Goal: Information Seeking & Learning: Learn about a topic

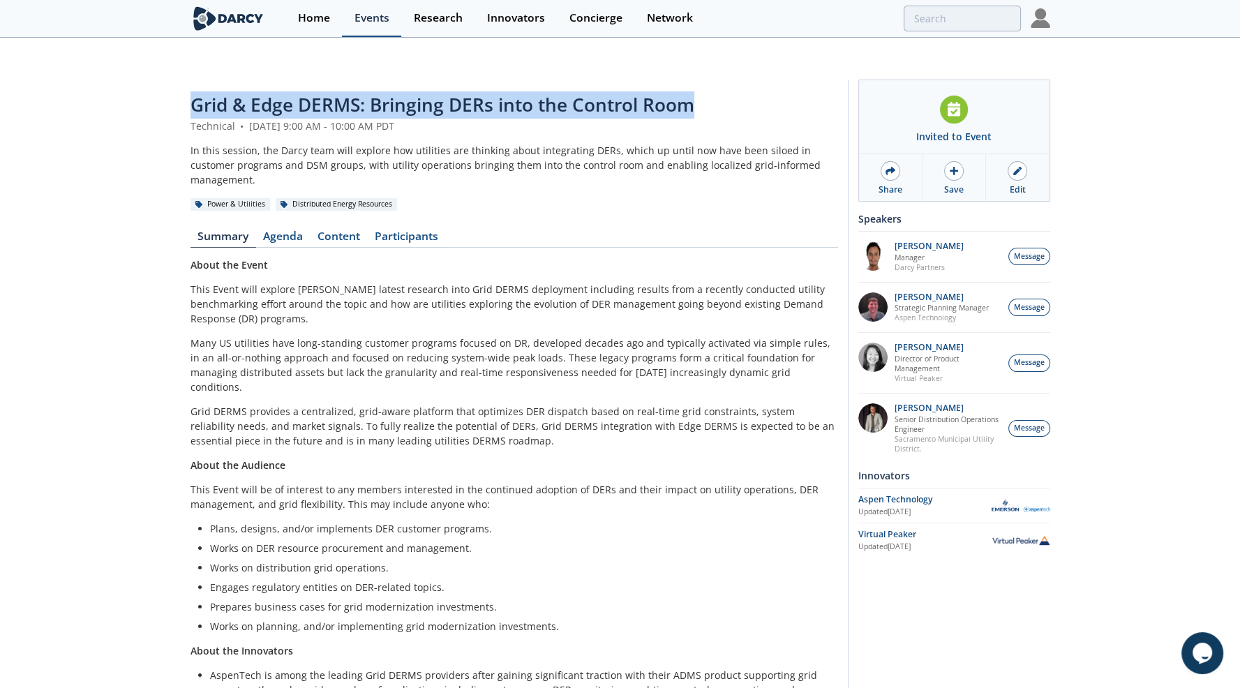
click at [364, 17] on div "Events" at bounding box center [371, 18] width 35 height 11
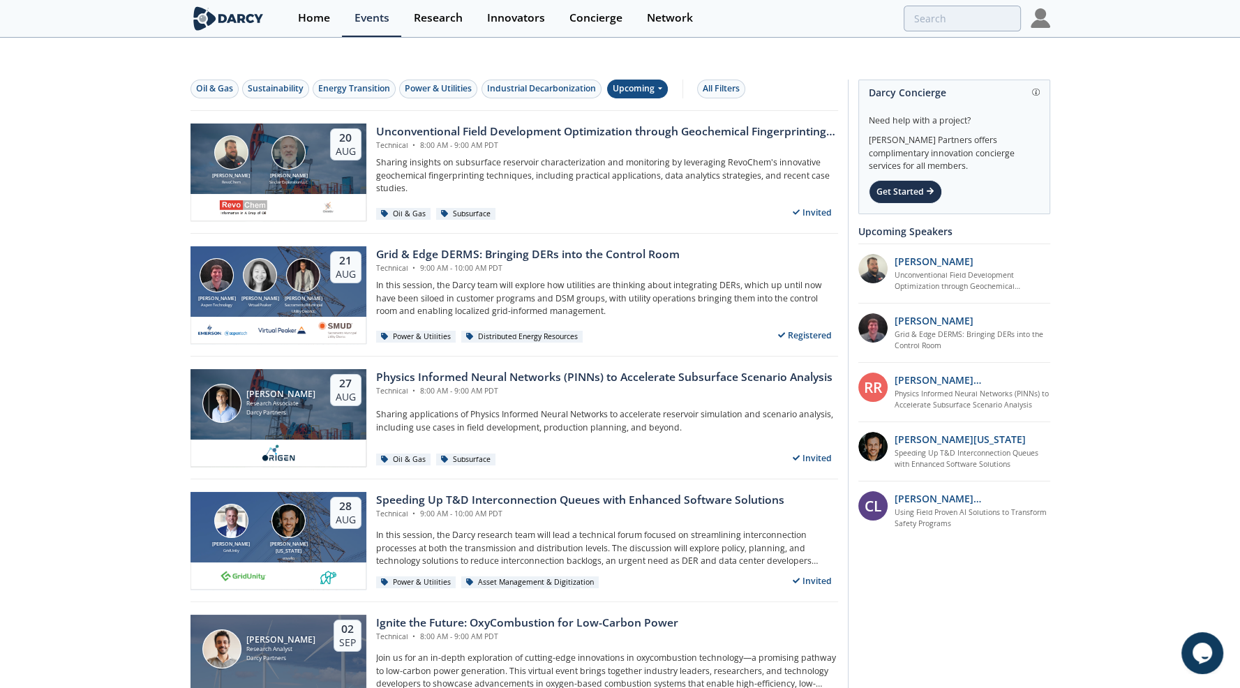
click at [647, 80] on div "Upcoming" at bounding box center [637, 89] width 61 height 19
click at [647, 104] on div "Past" at bounding box center [653, 106] width 87 height 22
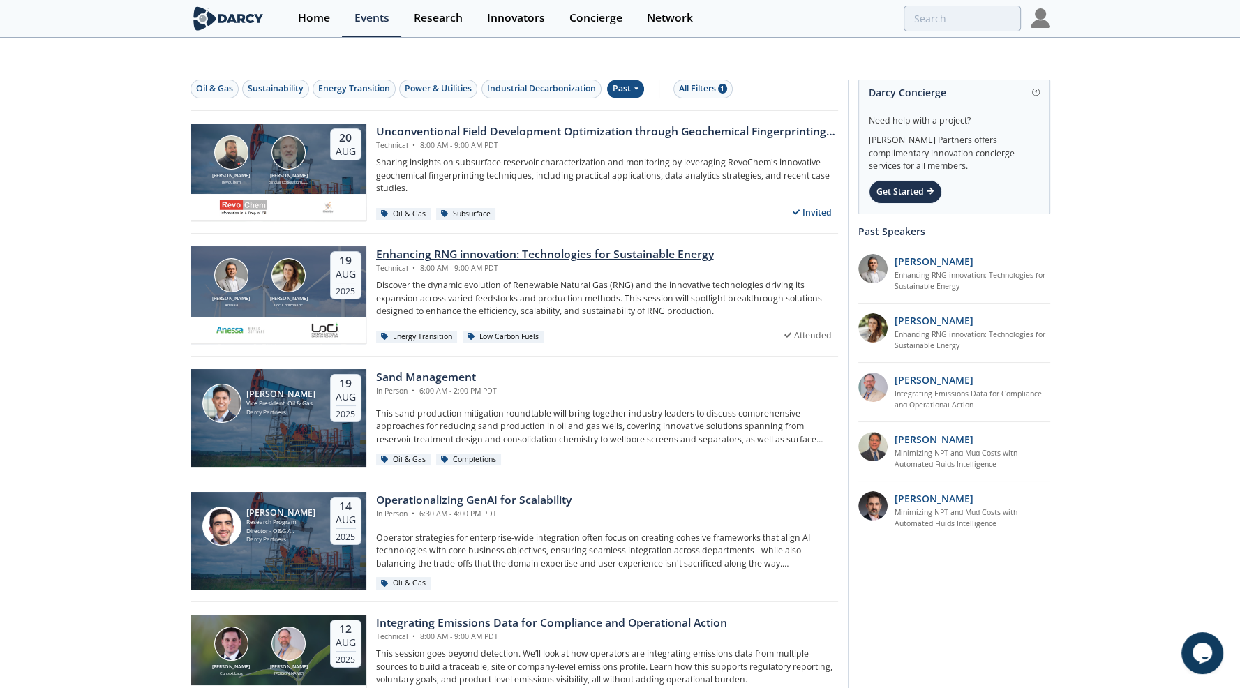
click at [471, 246] on div "Enhancing RNG innovation: Technologies for Sustainable Energy" at bounding box center [545, 254] width 338 height 17
click at [451, 246] on div "Enhancing RNG innovation: Technologies for Sustainable Energy" at bounding box center [545, 254] width 338 height 17
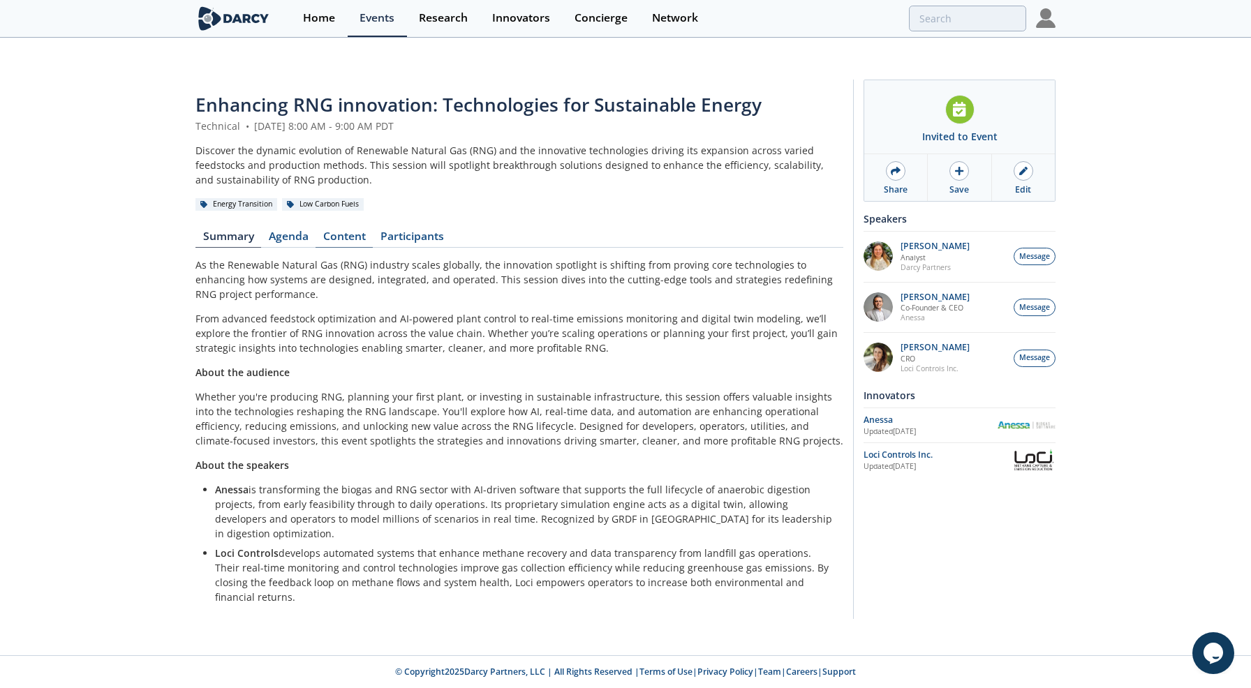
click at [343, 231] on link "Content" at bounding box center [343, 239] width 57 height 17
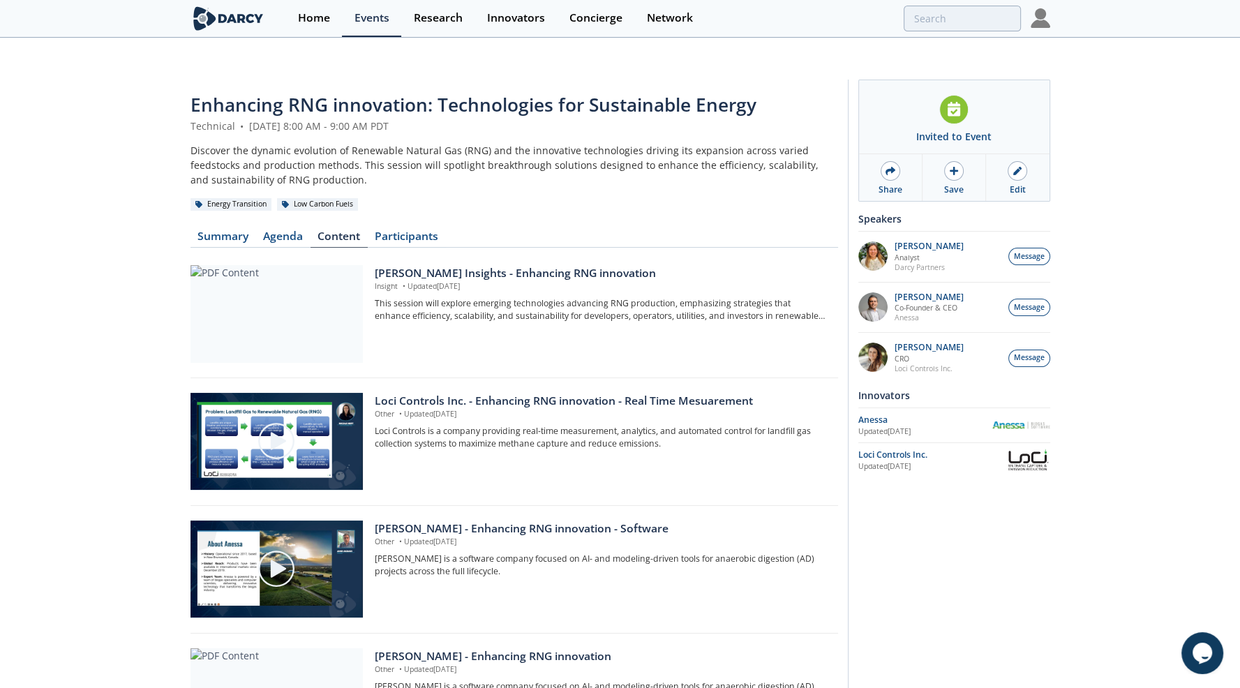
click at [117, 238] on div "Enhancing RNG innovation: Technologies for Sustainable Energy Technical • [DATE…" at bounding box center [620, 481] width 1240 height 828
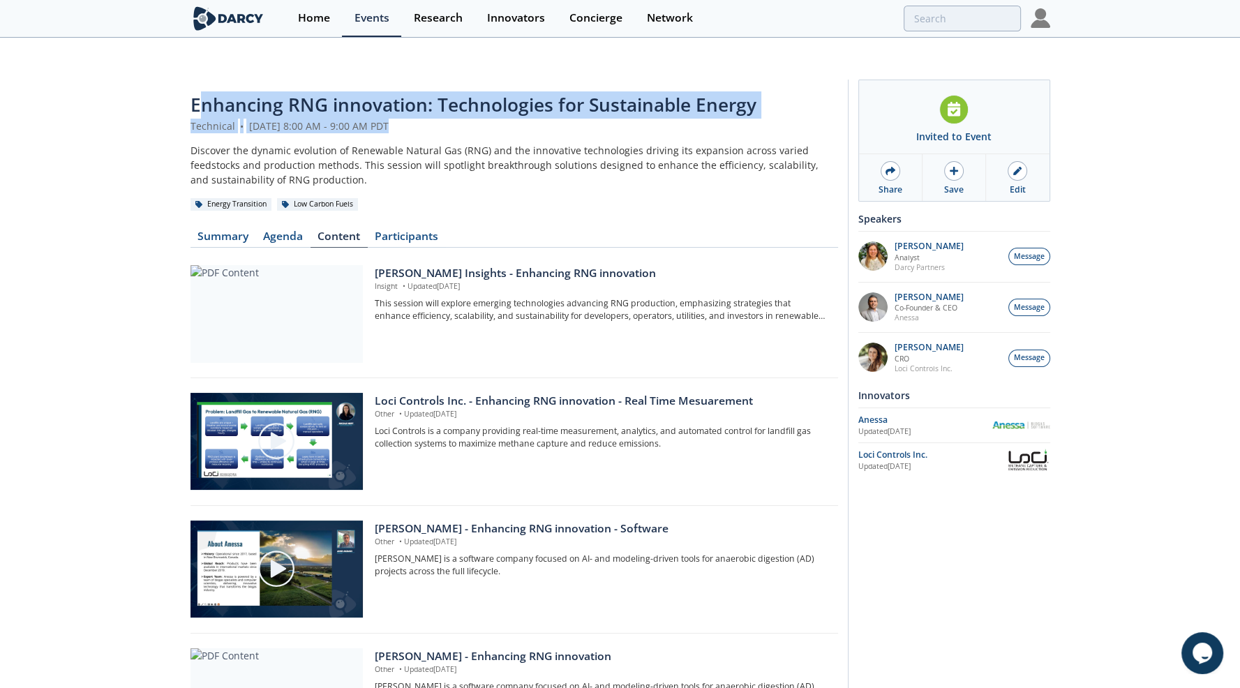
drag, startPoint x: 201, startPoint y: 73, endPoint x: 603, endPoint y: 101, distance: 402.9
click at [603, 101] on header "Enhancing RNG innovation: Technologies for Sustainable Energy Technical • [DATE…" at bounding box center [515, 151] width 648 height 120
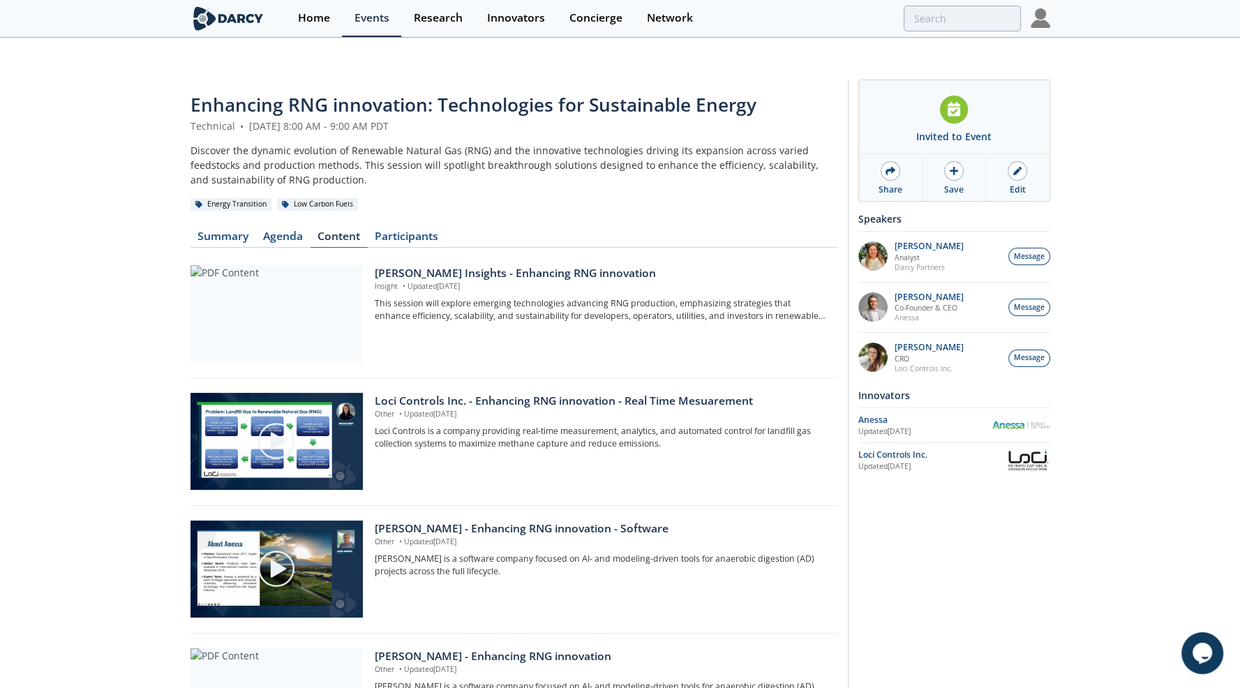
click at [564, 143] on div "Discover the dynamic evolution of Renewable Natural Gas (RNG) and the innovativ…" at bounding box center [515, 165] width 648 height 44
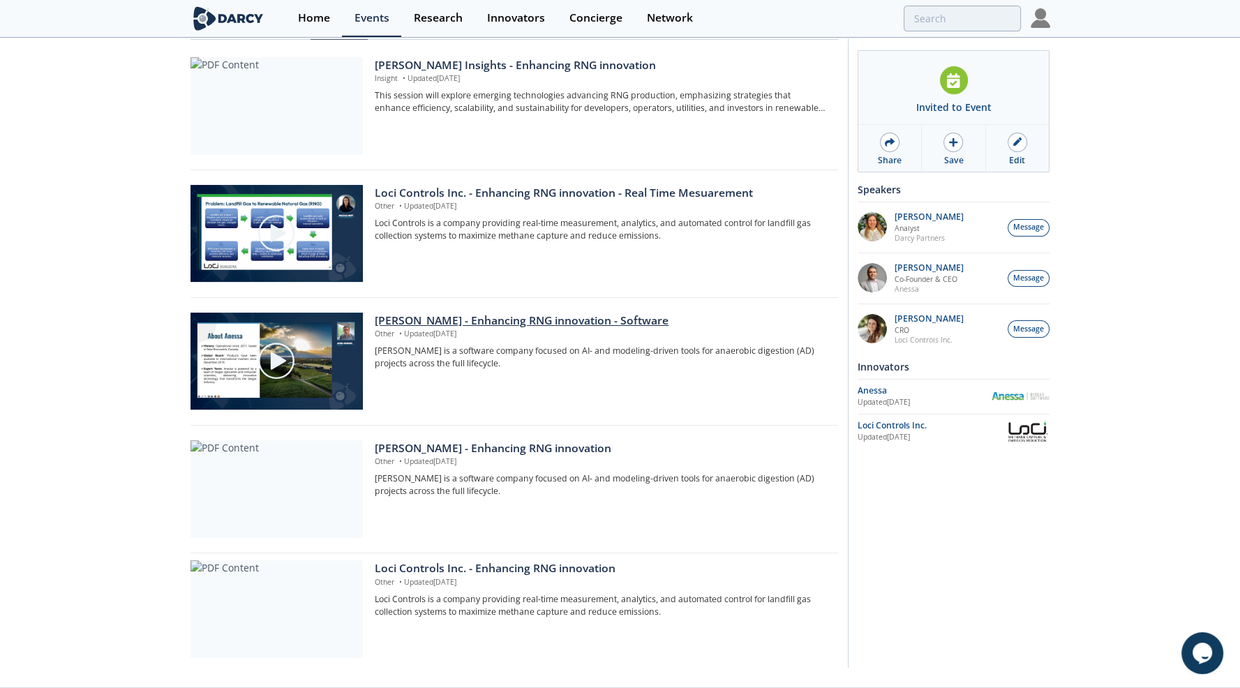
scroll to position [211, 0]
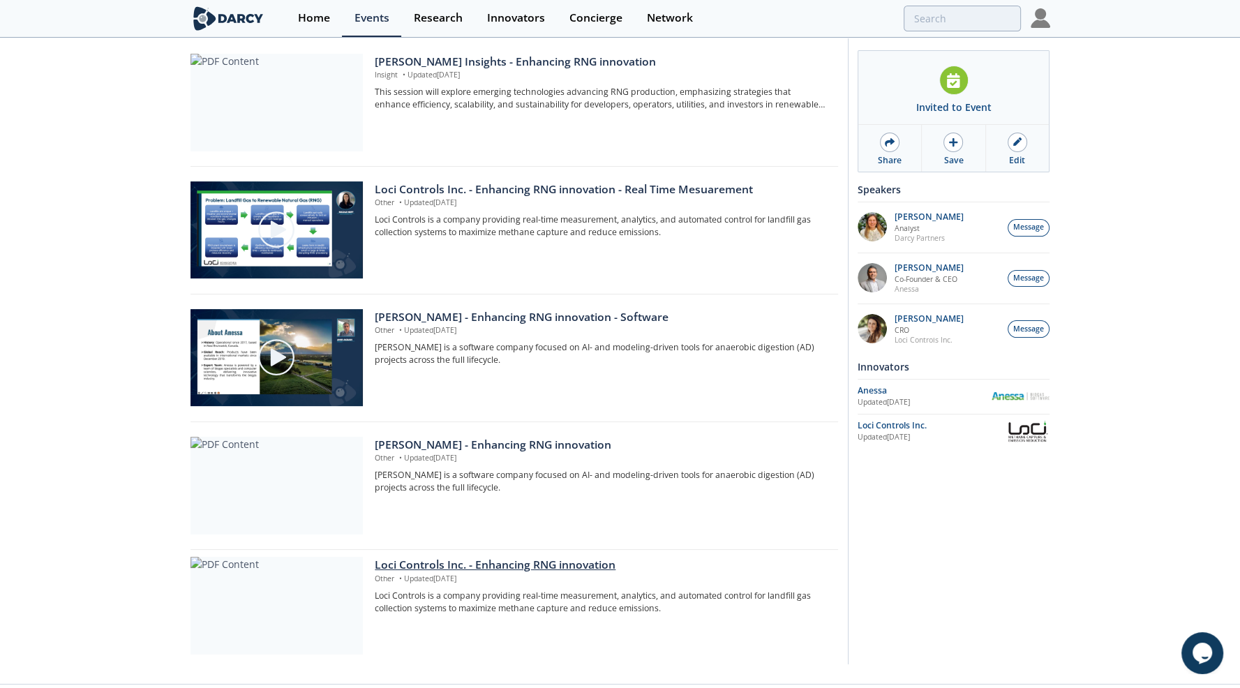
click at [428, 557] on div "Loci Controls Inc. - Enhancing RNG innovation" at bounding box center [601, 565] width 453 height 17
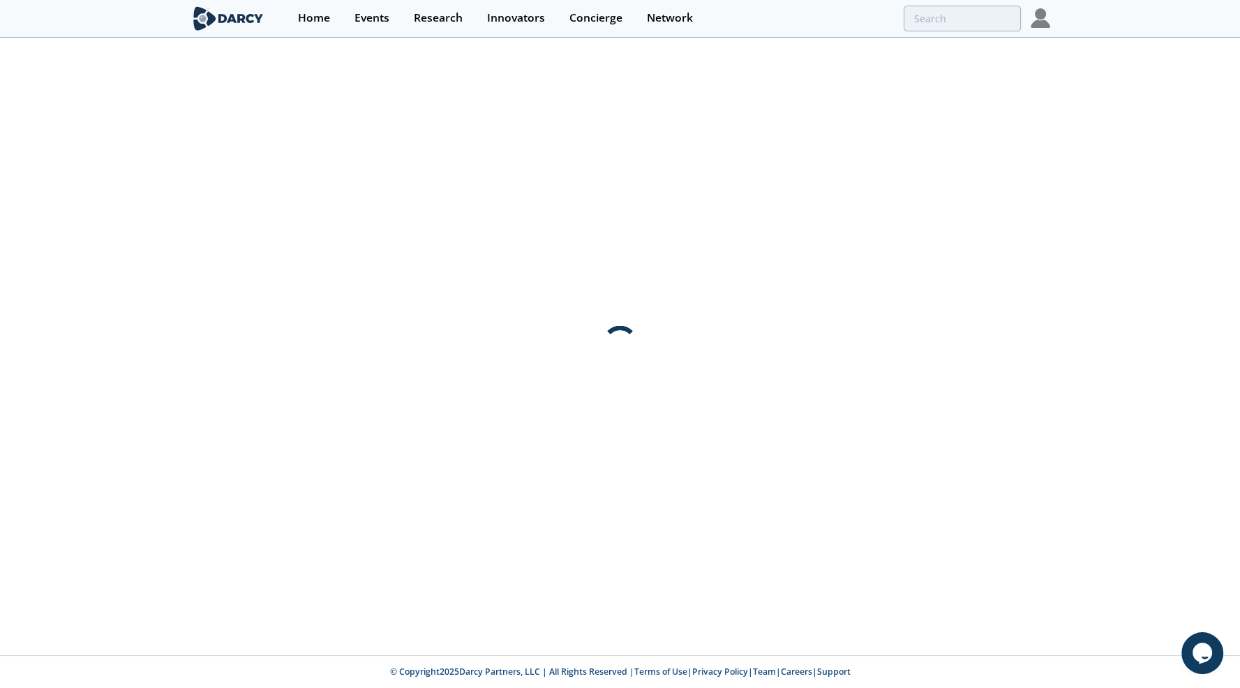
scroll to position [0, 0]
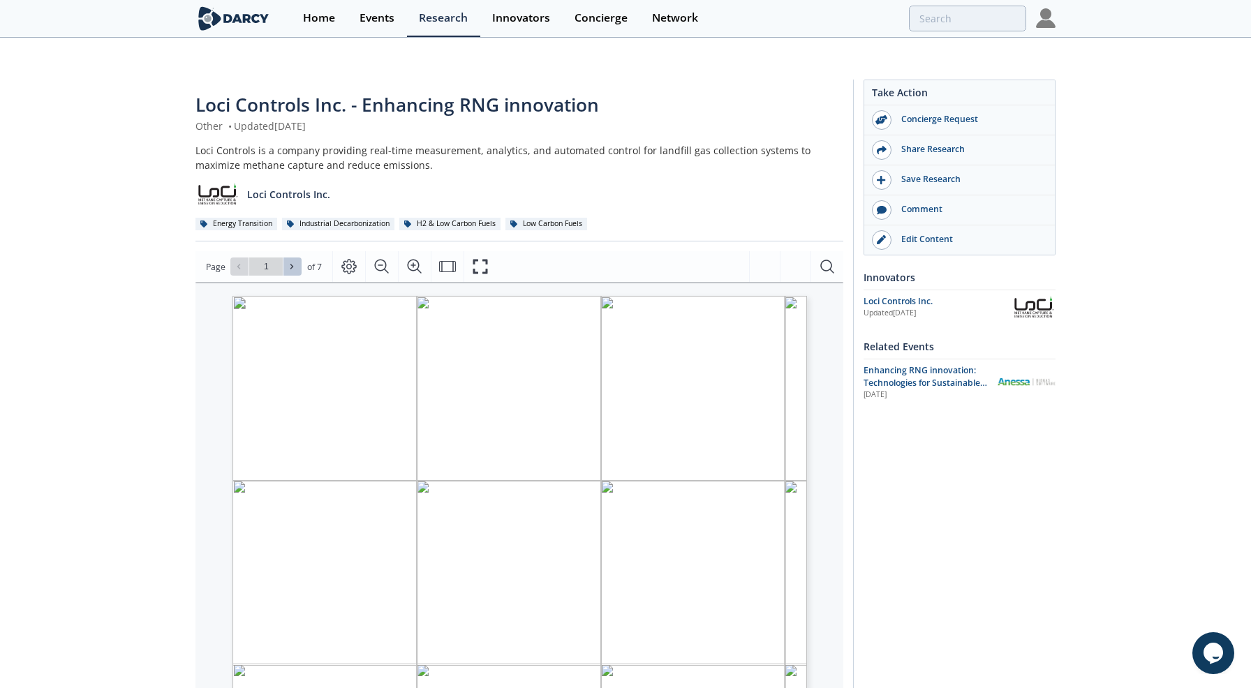
click at [290, 262] on icon at bounding box center [292, 266] width 8 height 8
type input "2"
click at [290, 262] on icon at bounding box center [292, 266] width 8 height 8
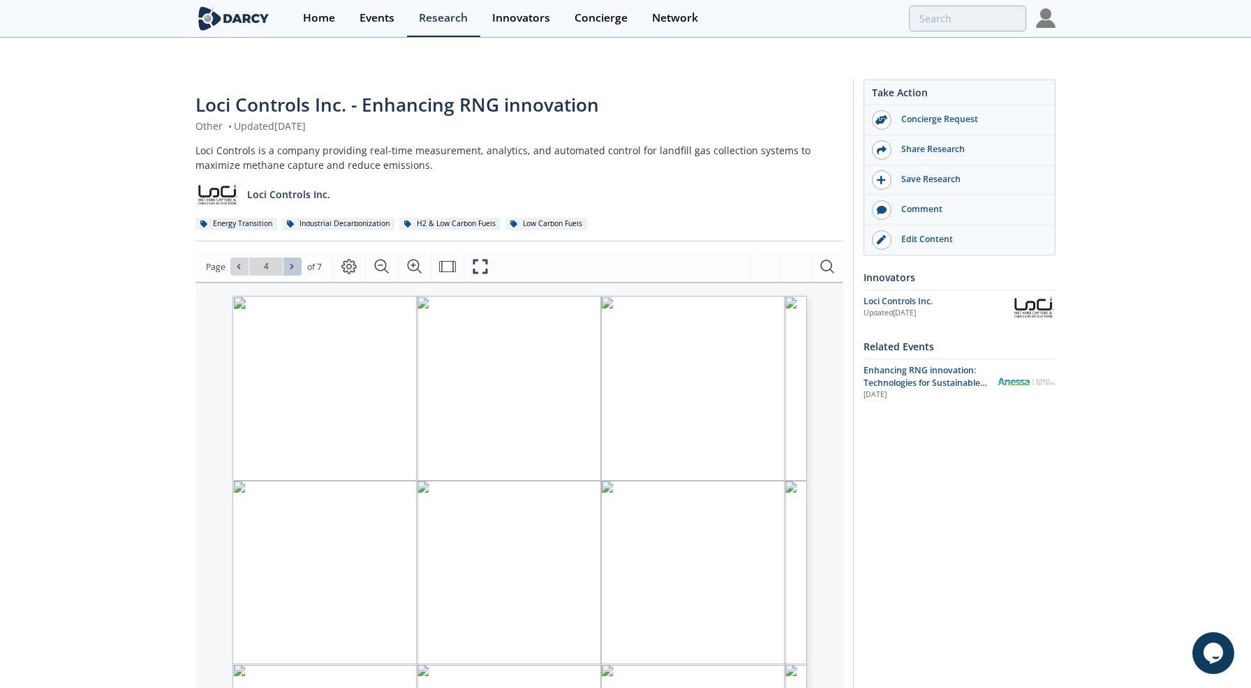
type input "5"
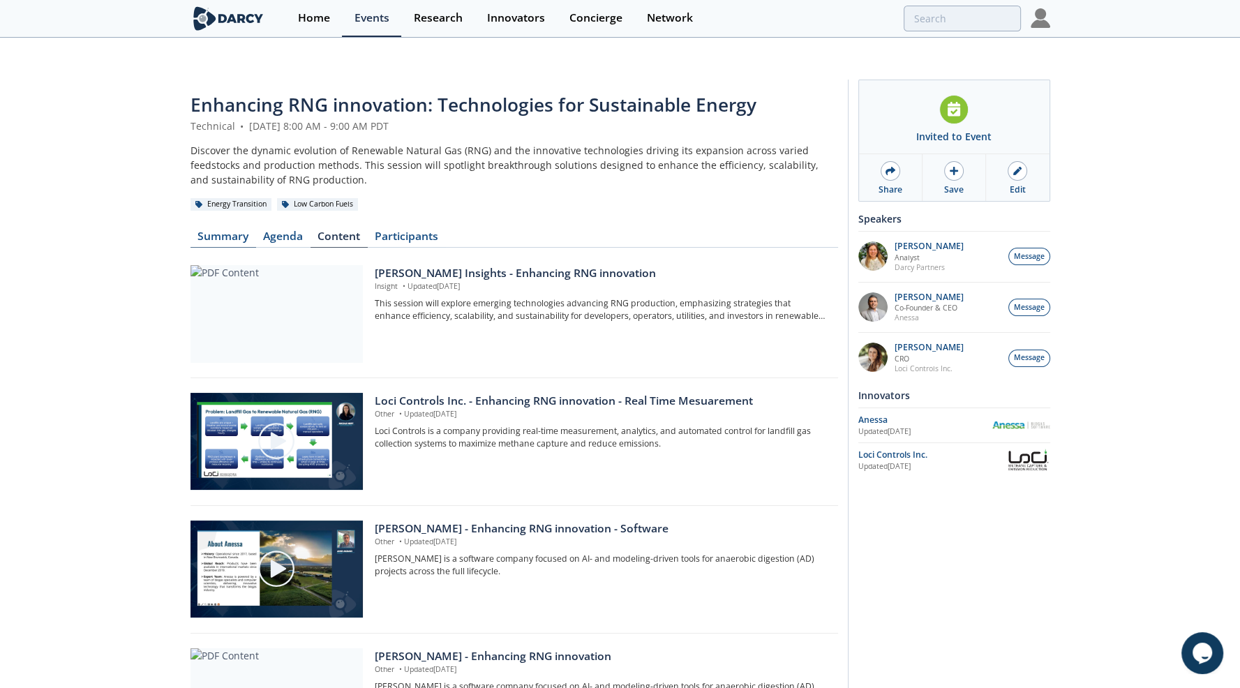
click at [236, 231] on link "Summary" at bounding box center [224, 239] width 66 height 17
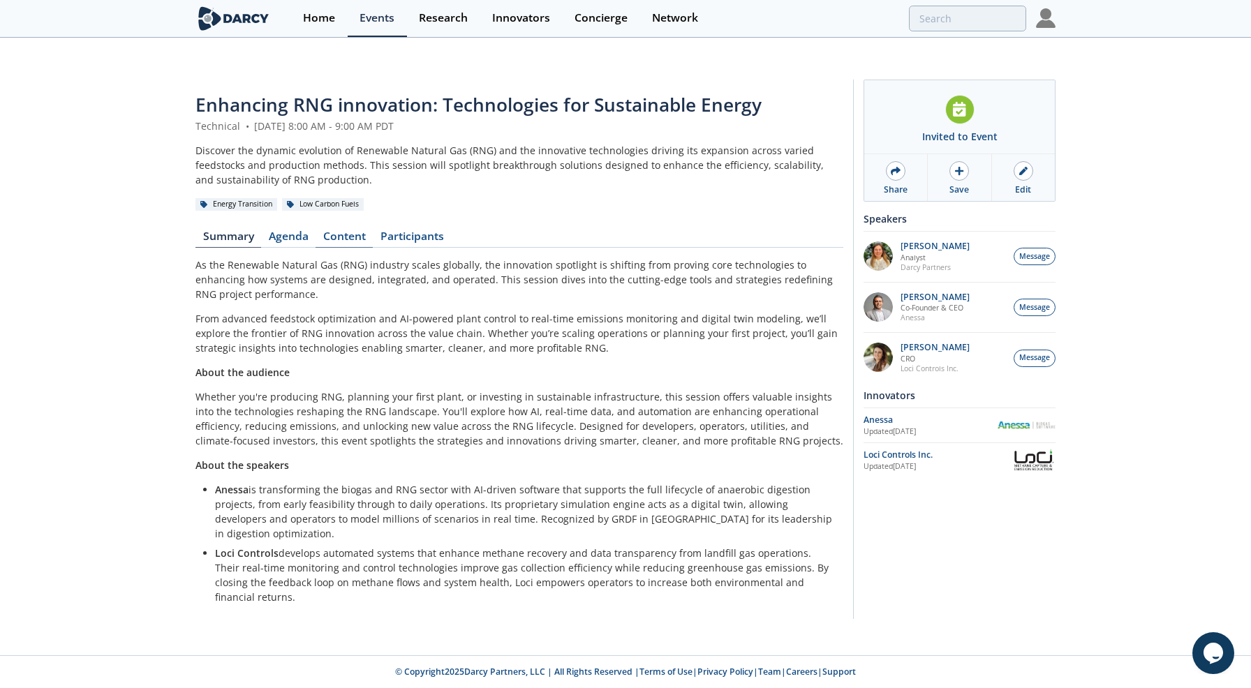
click at [340, 231] on link "Content" at bounding box center [343, 239] width 57 height 17
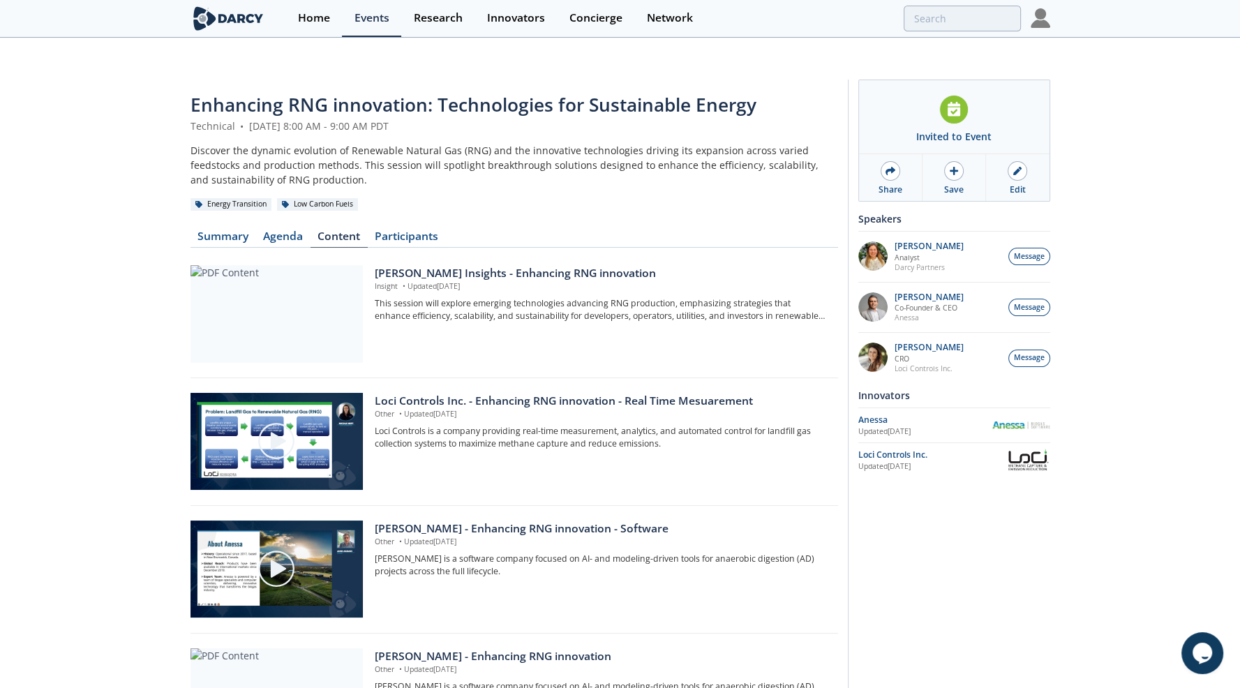
click at [89, 283] on div "Enhancing RNG innovation: Technologies for Sustainable Energy Technical • [DATE…" at bounding box center [620, 481] width 1240 height 828
drag, startPoint x: 101, startPoint y: 175, endPoint x: 126, endPoint y: 170, distance: 25.6
click at [101, 175] on div "Enhancing RNG innovation: Technologies for Sustainable Energy Technical • [DATE…" at bounding box center [620, 481] width 1240 height 828
click at [962, 22] on input "search" at bounding box center [868, 19] width 306 height 26
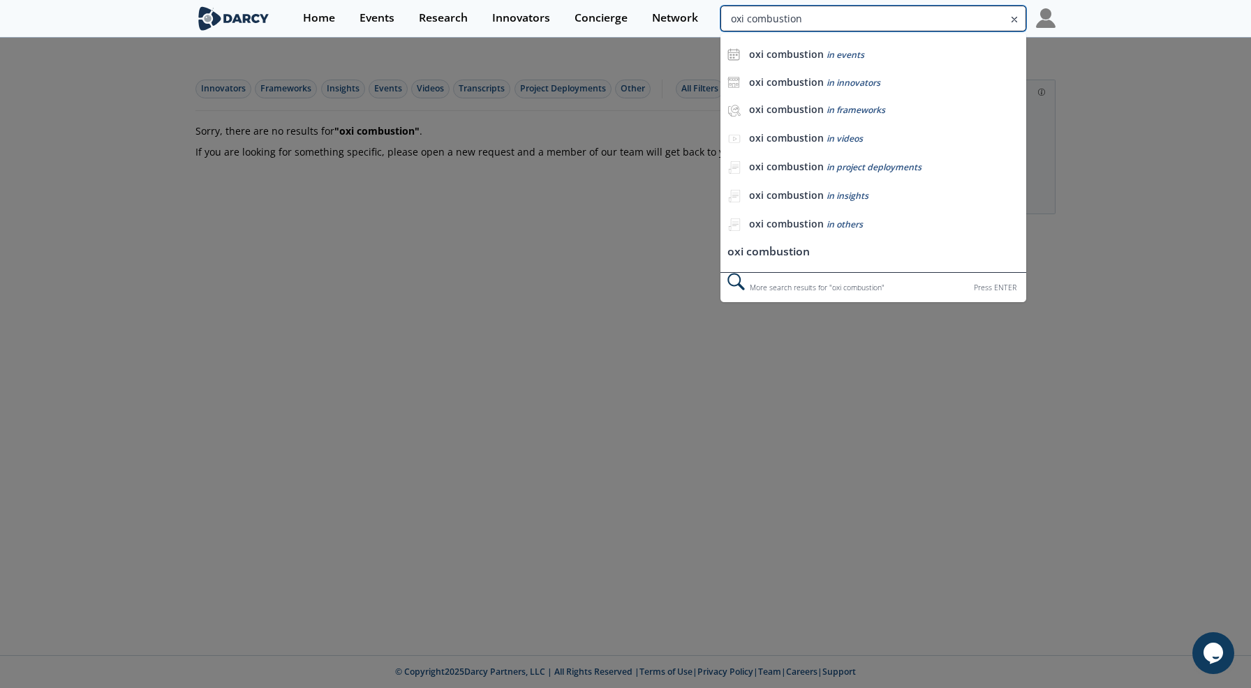
click at [941, 20] on input "oxi combustion" at bounding box center [873, 19] width 306 height 26
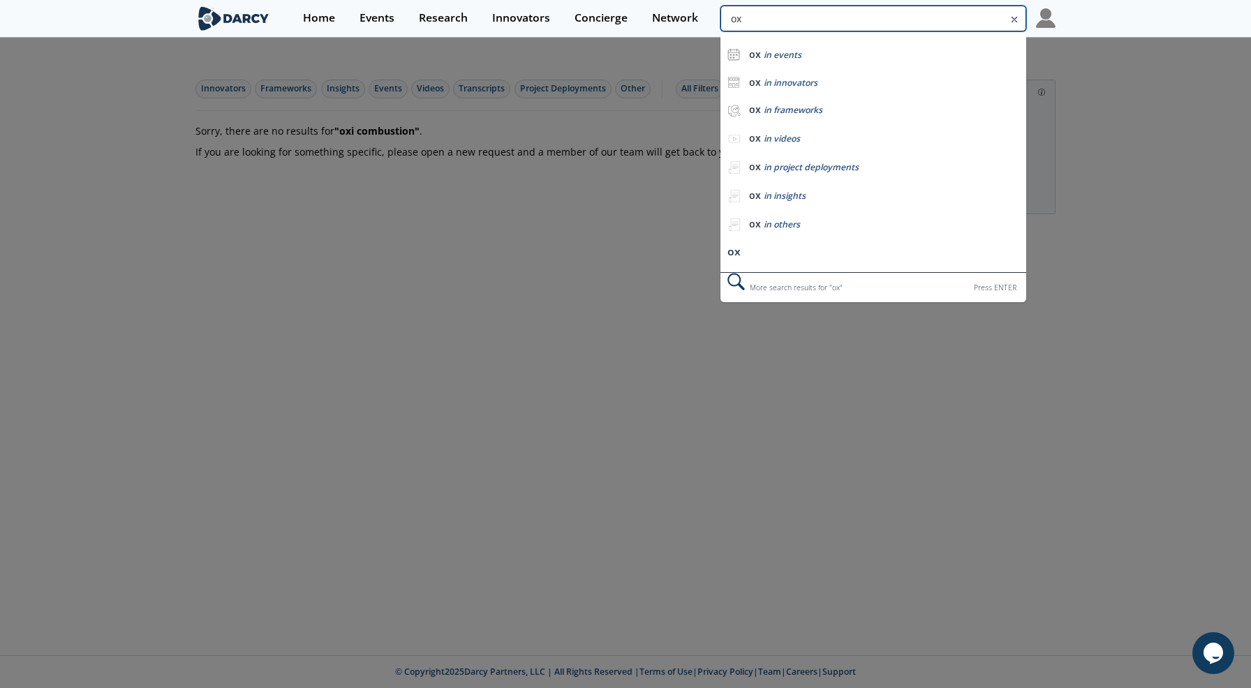
type input "o"
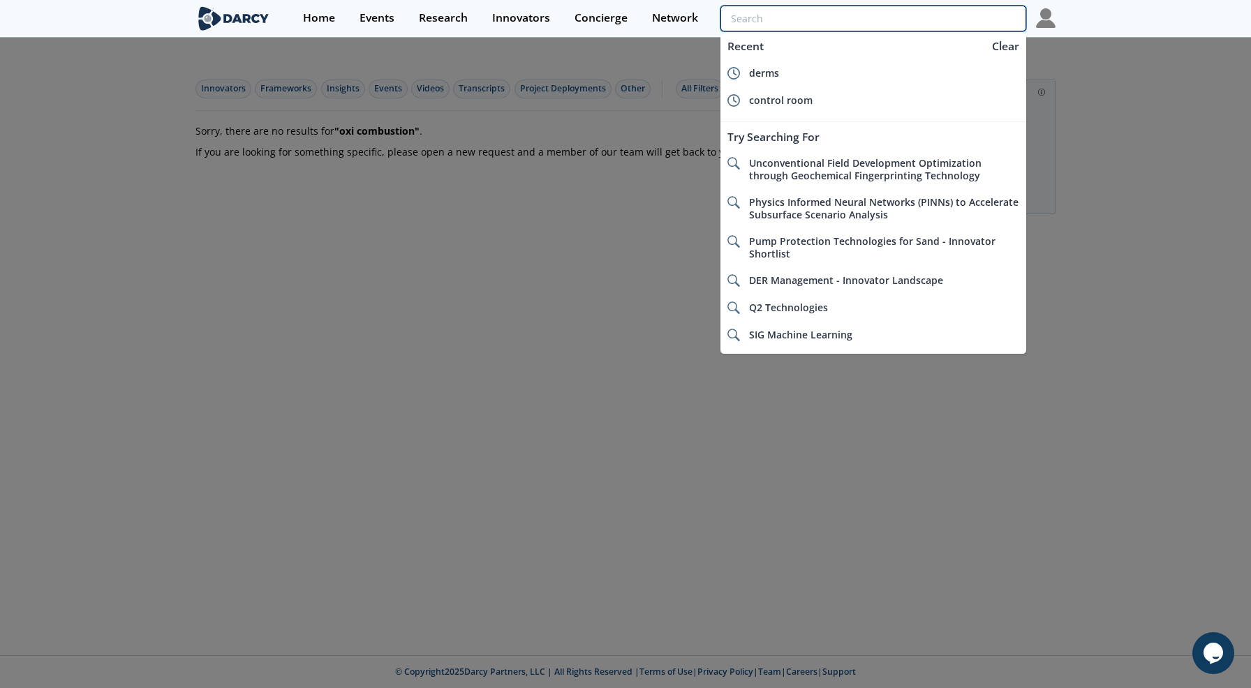
click at [949, 19] on input "search" at bounding box center [873, 19] width 306 height 26
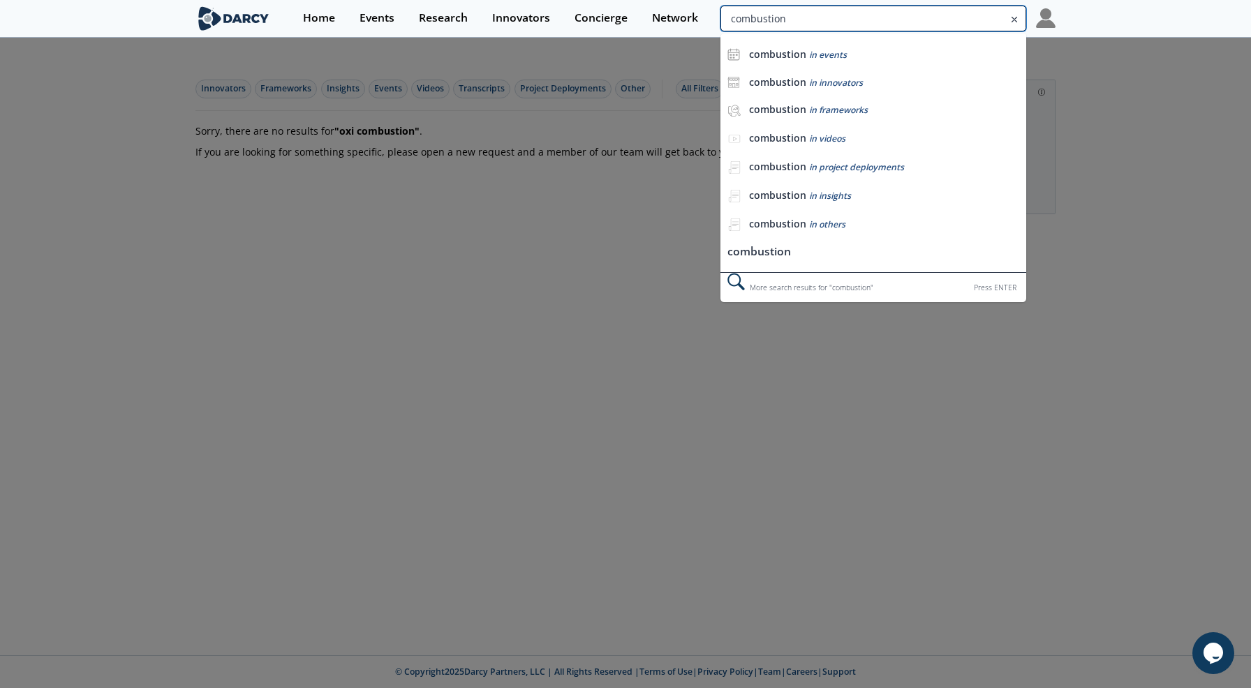
type input "combustion"
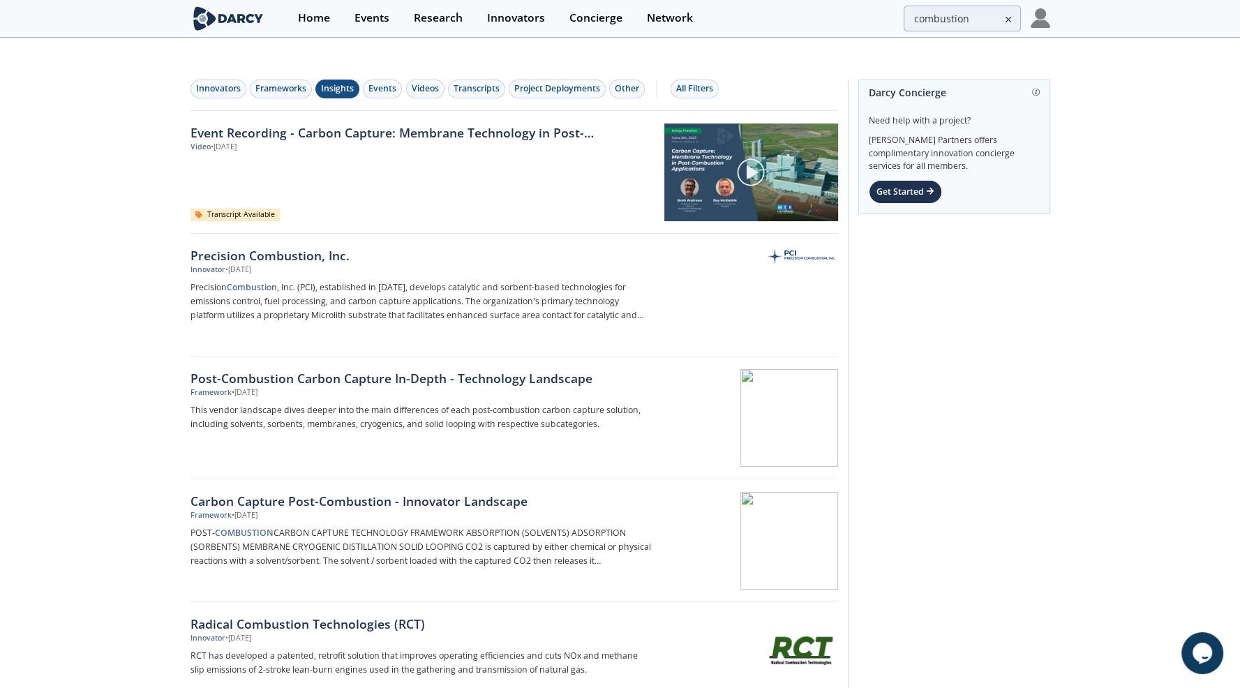
click at [321, 82] on div "Insights" at bounding box center [337, 88] width 33 height 13
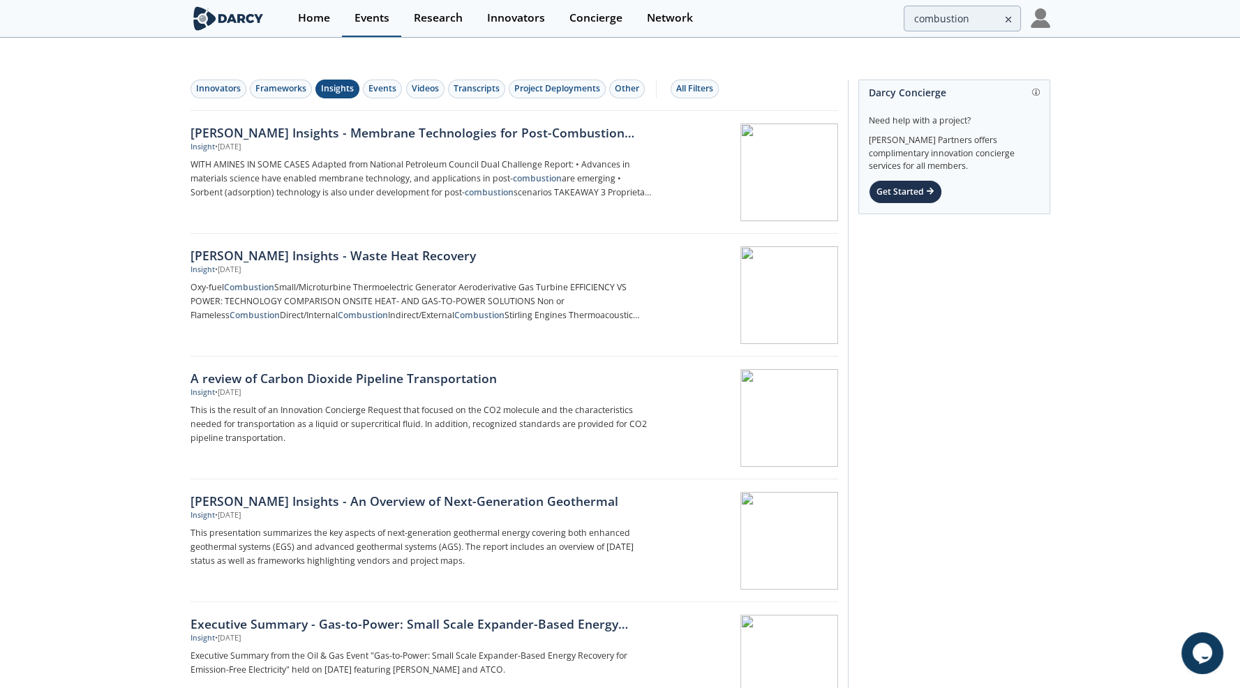
click at [387, 18] on div "Events" at bounding box center [371, 18] width 35 height 11
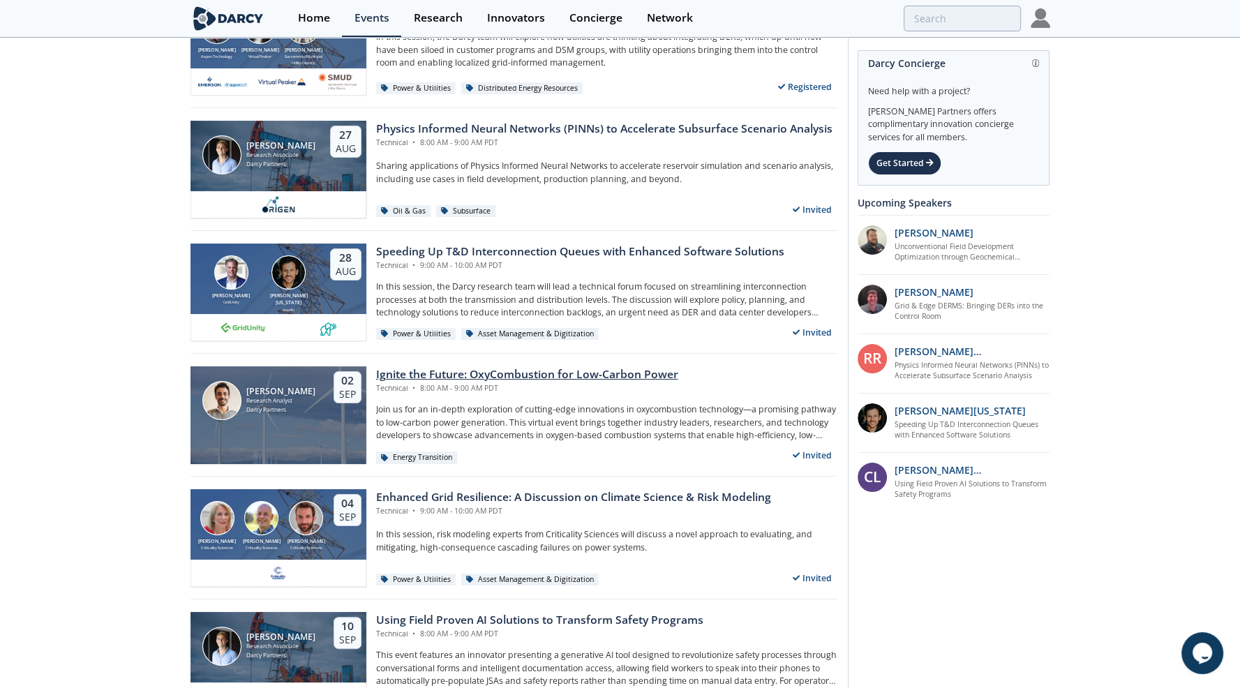
scroll to position [279, 0]
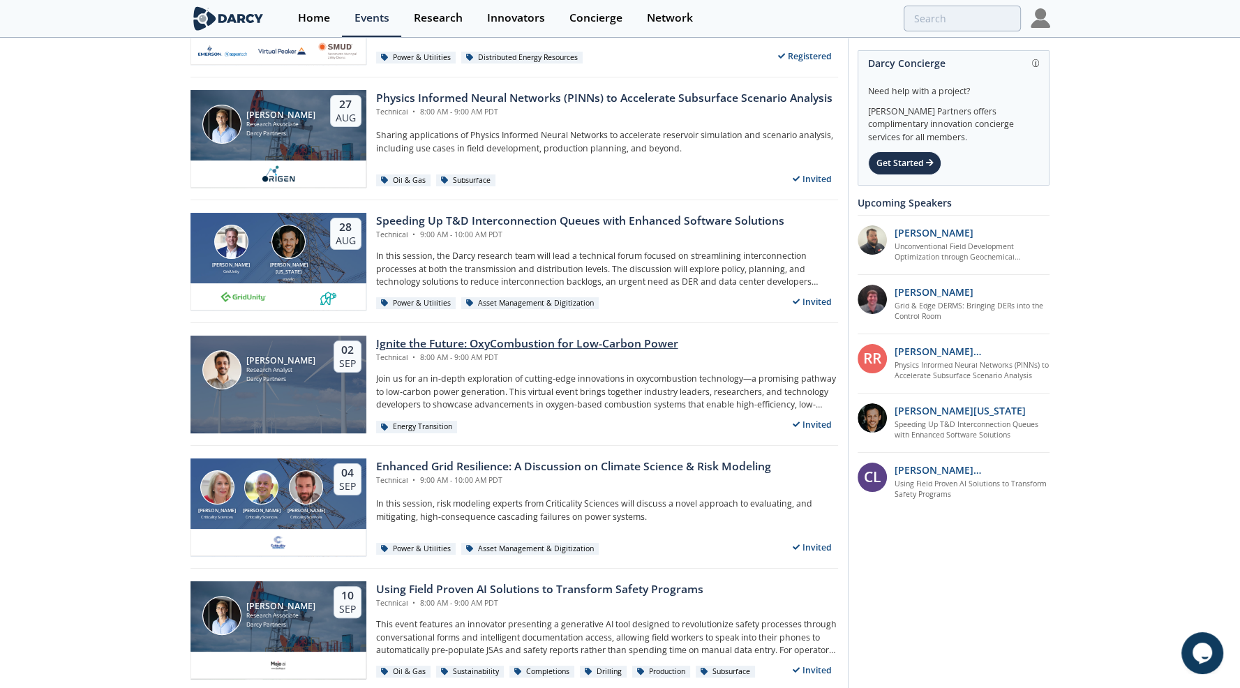
click at [530, 336] on div "Ignite the Future: OxyCombustion for Low-Carbon Power" at bounding box center [527, 344] width 302 height 17
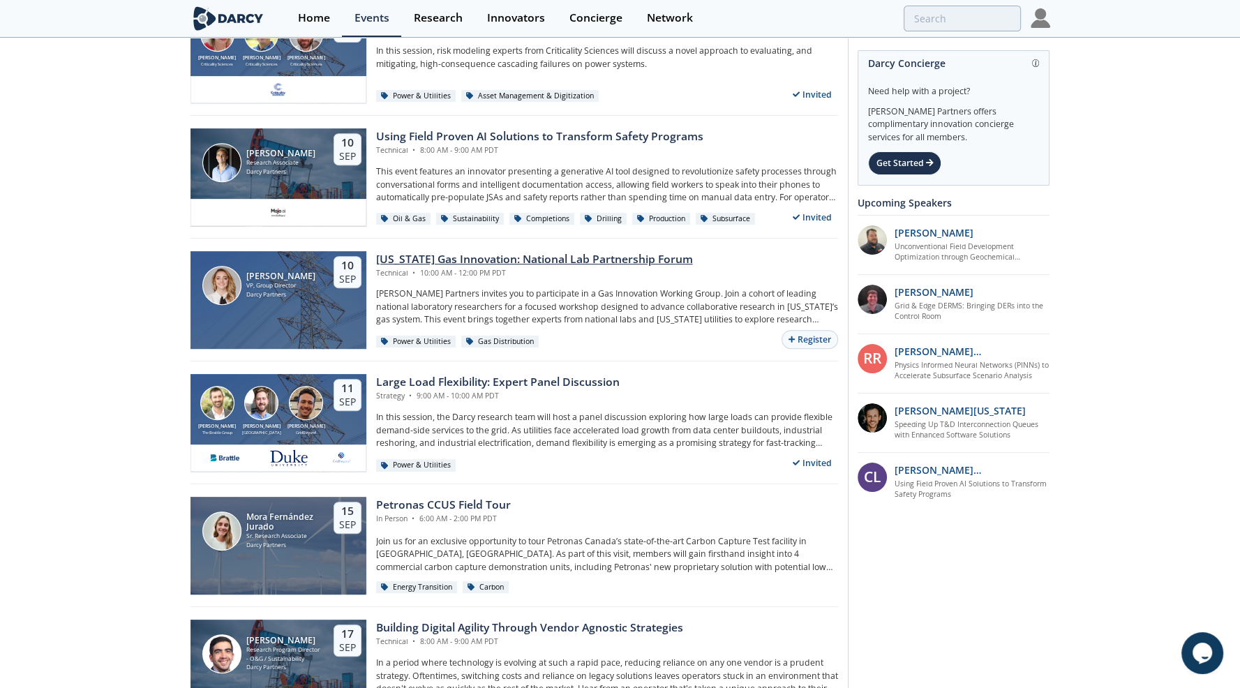
scroll to position [698, 0]
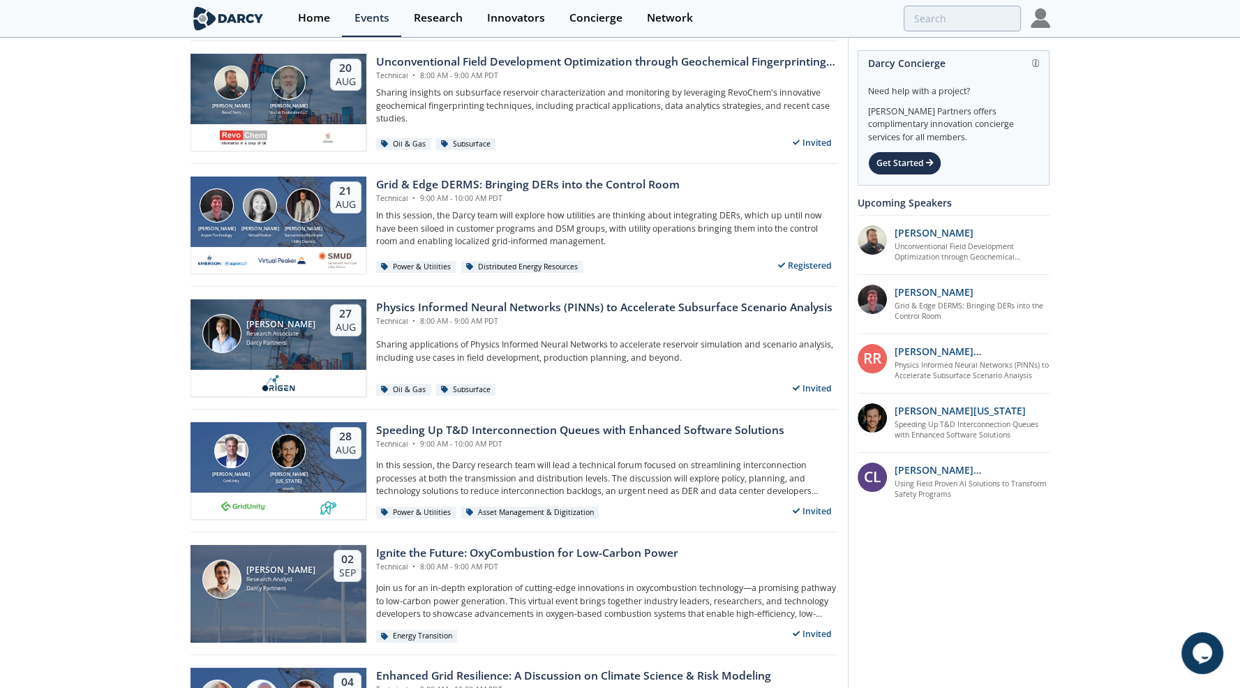
scroll to position [140, 0]
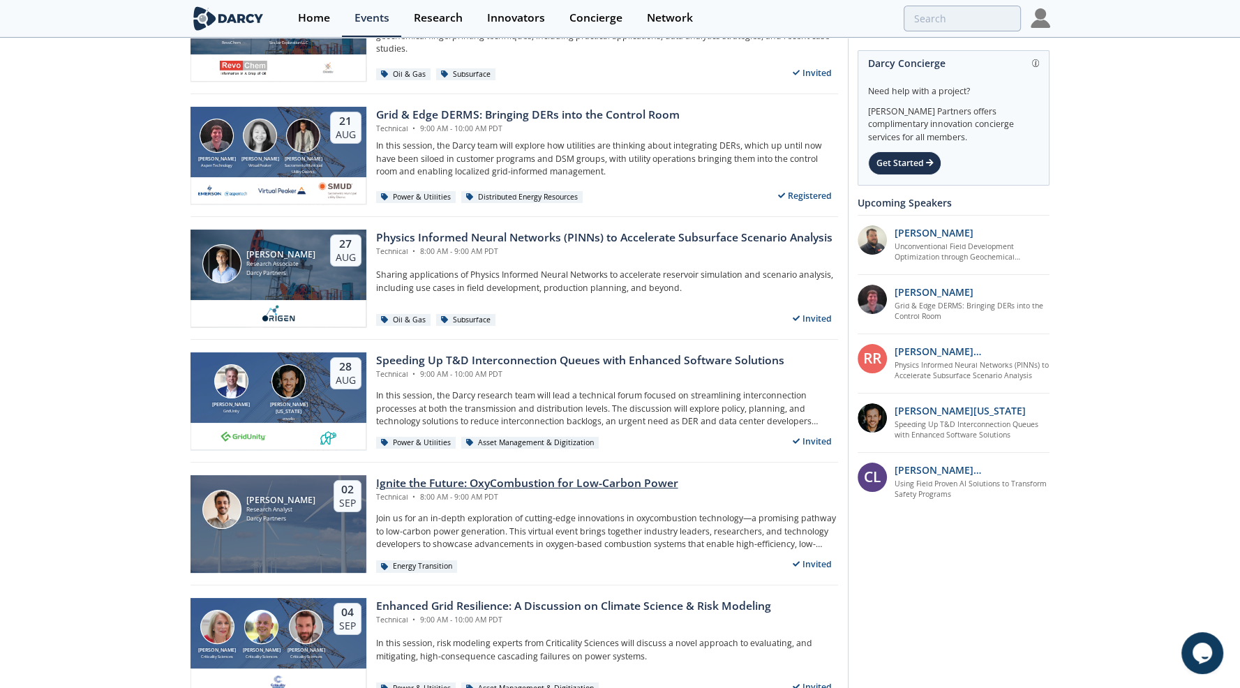
click at [446, 475] on div "Ignite the Future: OxyCombustion for Low-Carbon Power" at bounding box center [527, 483] width 302 height 17
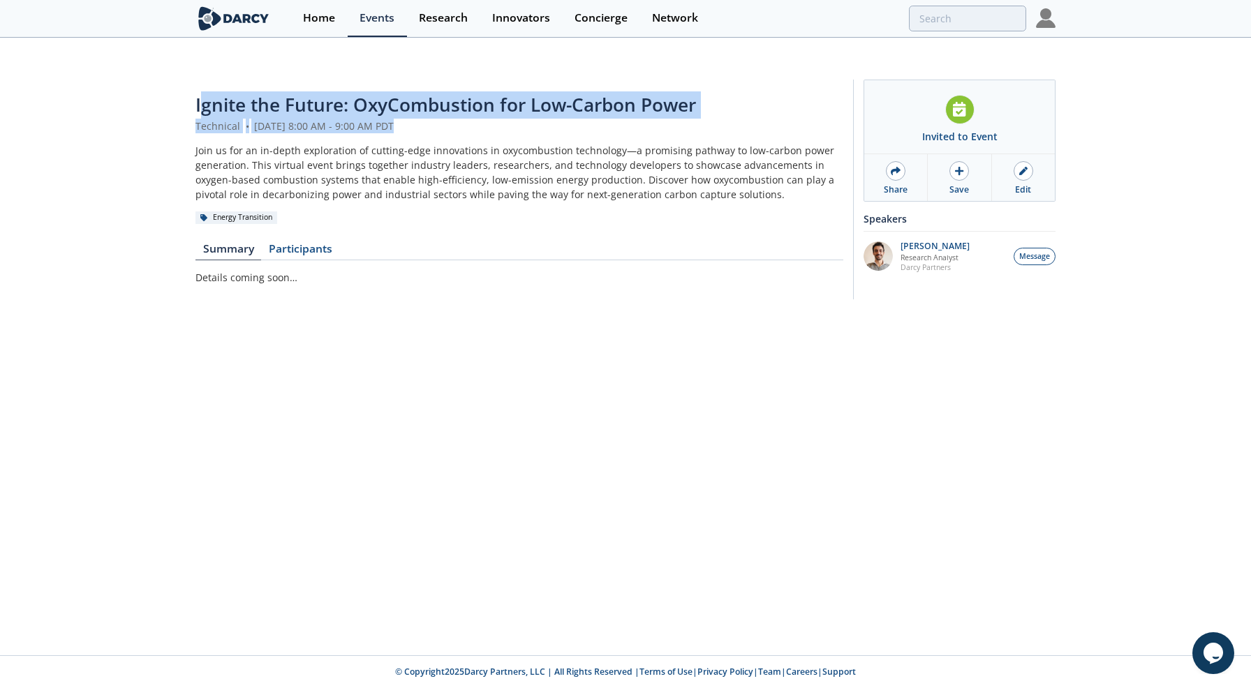
drag, startPoint x: 198, startPoint y: 76, endPoint x: 650, endPoint y: 101, distance: 452.9
click at [650, 101] on header "Ignite the Future: OxyCombustion for Low-Carbon Power Technical • [DATE] 8:00 A…" at bounding box center [519, 157] width 648 height 133
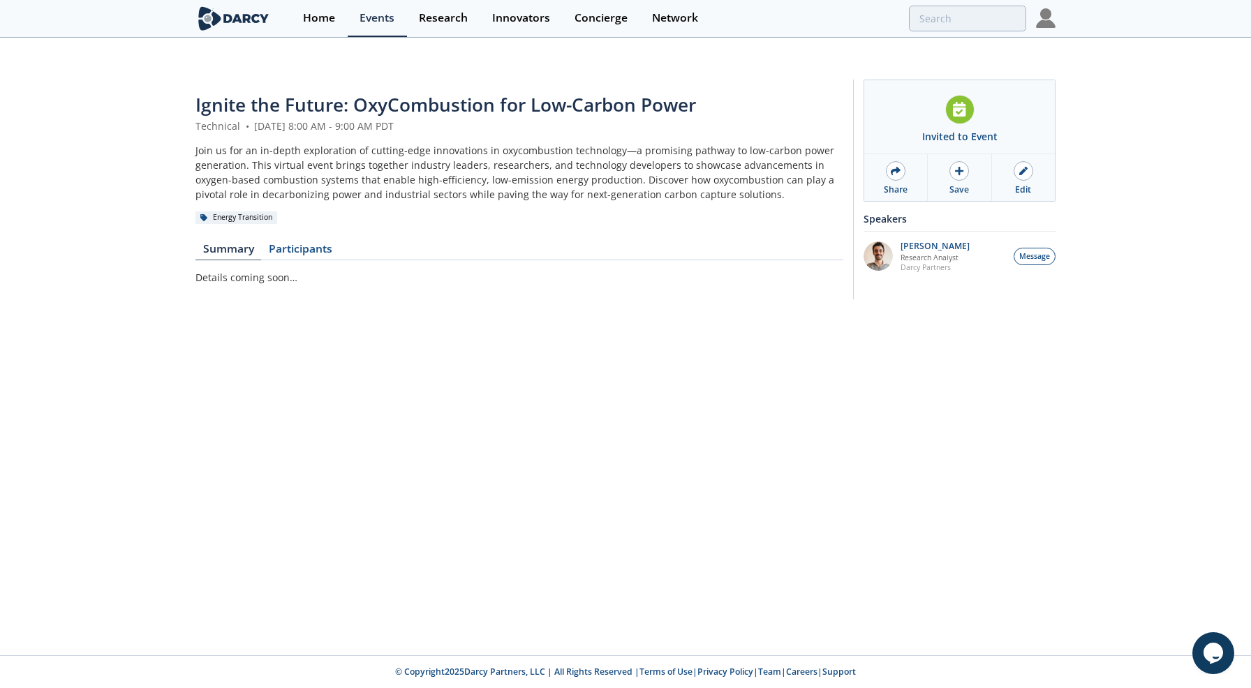
click at [645, 146] on div "Join us for an in-depth exploration of cutting-edge innovations in oxycombustio…" at bounding box center [519, 172] width 648 height 59
click at [141, 285] on div "Ignite the Future: OxyCombustion for Low-Carbon Power Technical • [DATE] 8:00 A…" at bounding box center [625, 193] width 1251 height 252
click at [318, 17] on div "Home" at bounding box center [319, 18] width 32 height 11
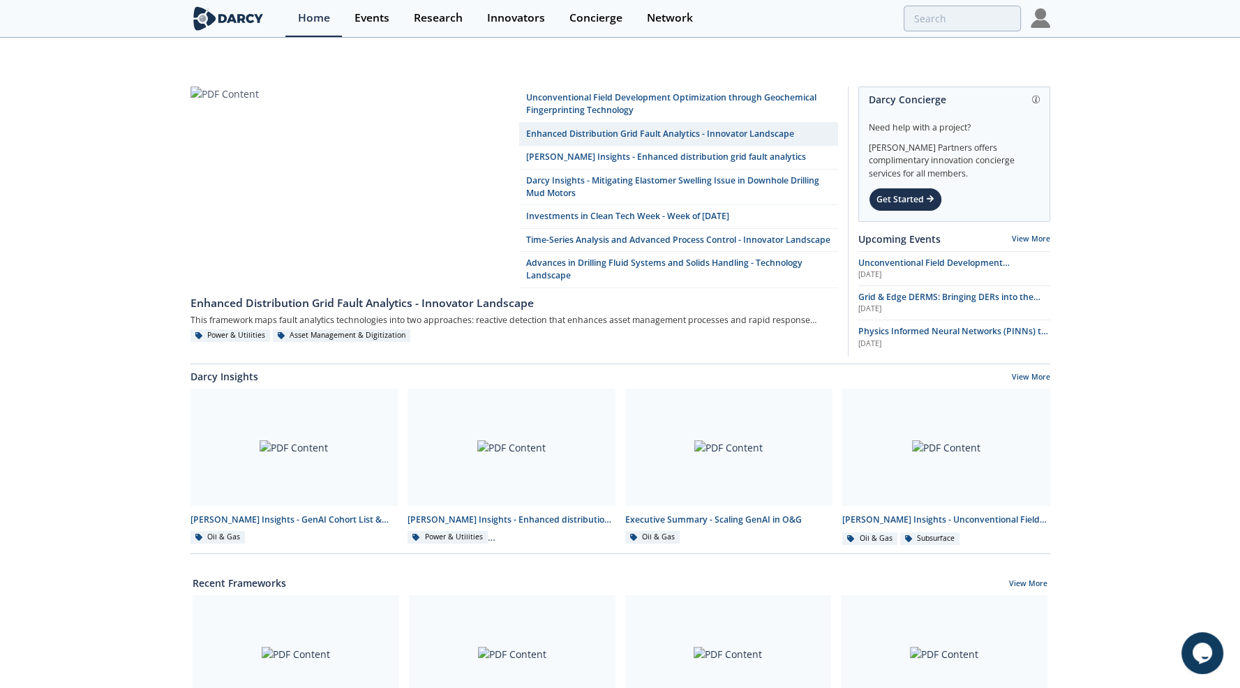
click at [117, 357] on div "Unconventional Field Development Optimization through Geochemical Fingerprintin…" at bounding box center [620, 657] width 1240 height 1181
click at [374, 23] on div "Events" at bounding box center [371, 18] width 35 height 11
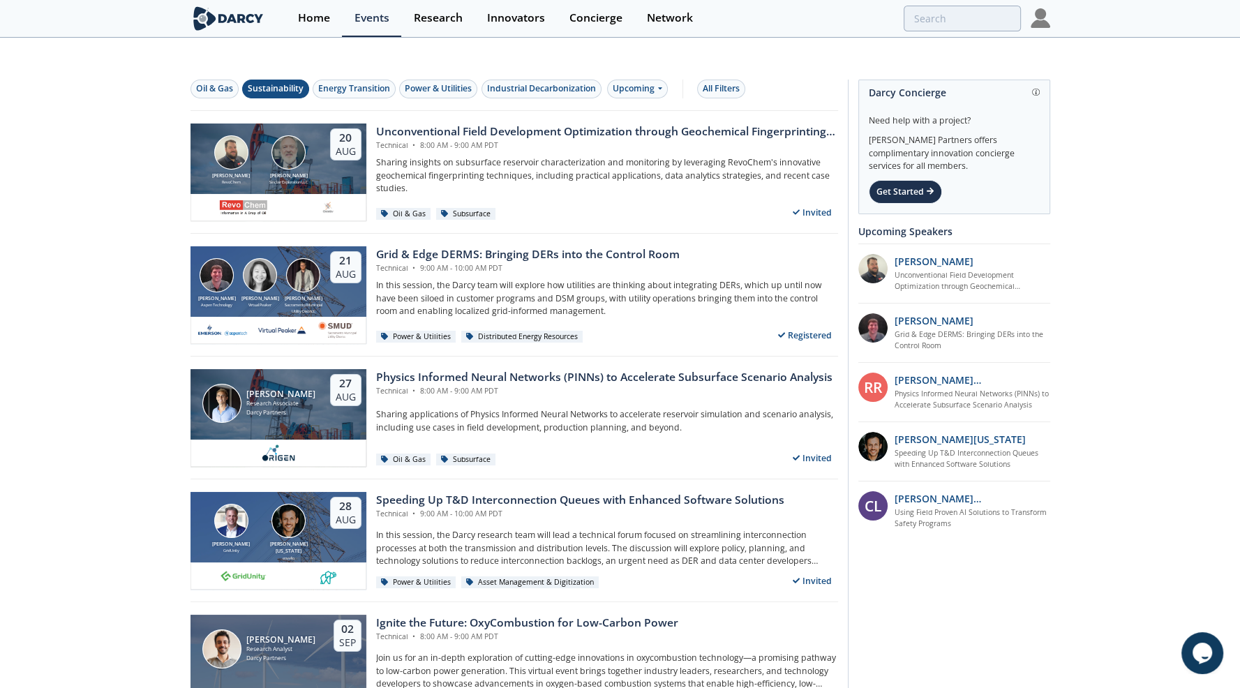
click at [289, 82] on div "Sustainability" at bounding box center [276, 88] width 56 height 13
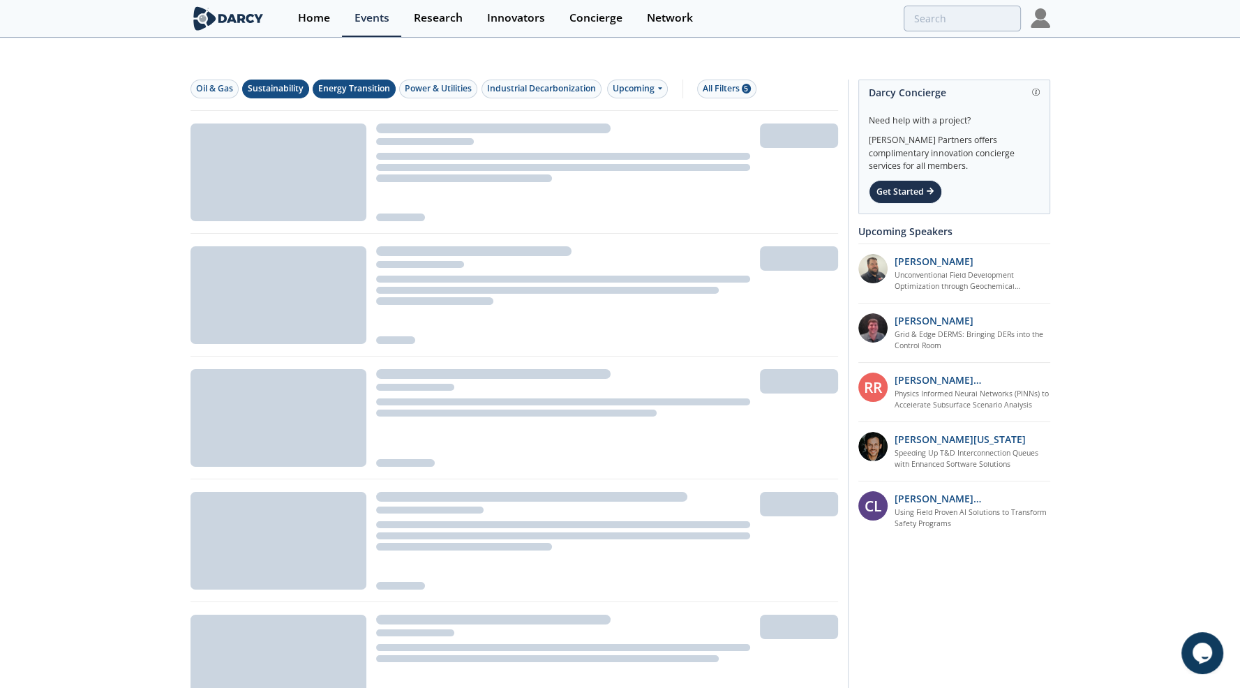
click at [352, 82] on div "Energy Transition" at bounding box center [354, 88] width 72 height 13
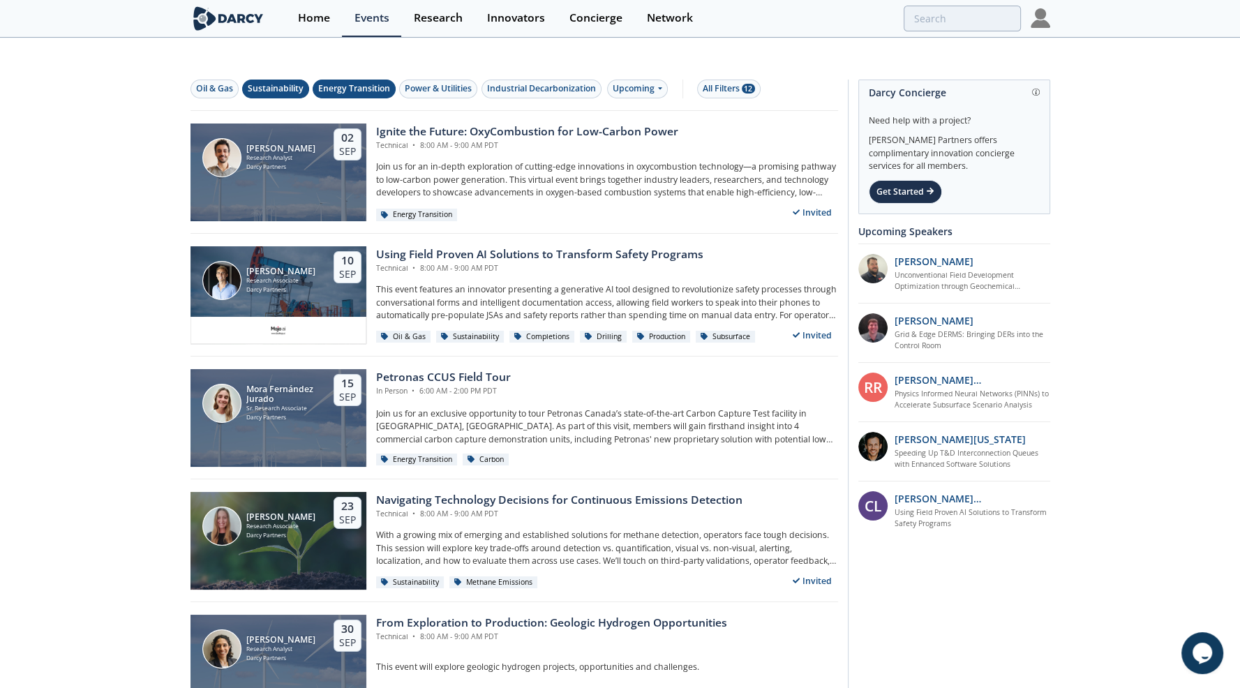
drag, startPoint x: 105, startPoint y: 105, endPoint x: 181, endPoint y: 103, distance: 76.1
click at [300, 13] on div "Home" at bounding box center [314, 18] width 32 height 11
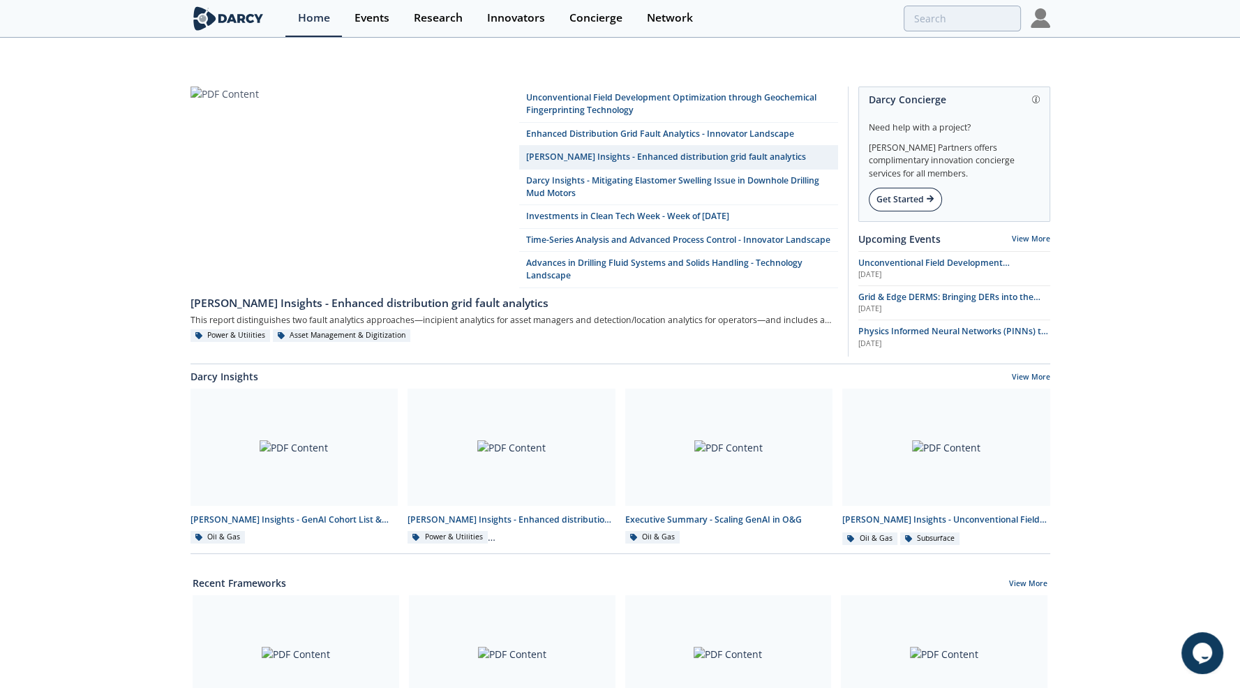
click at [906, 188] on div "Get Started" at bounding box center [905, 200] width 73 height 24
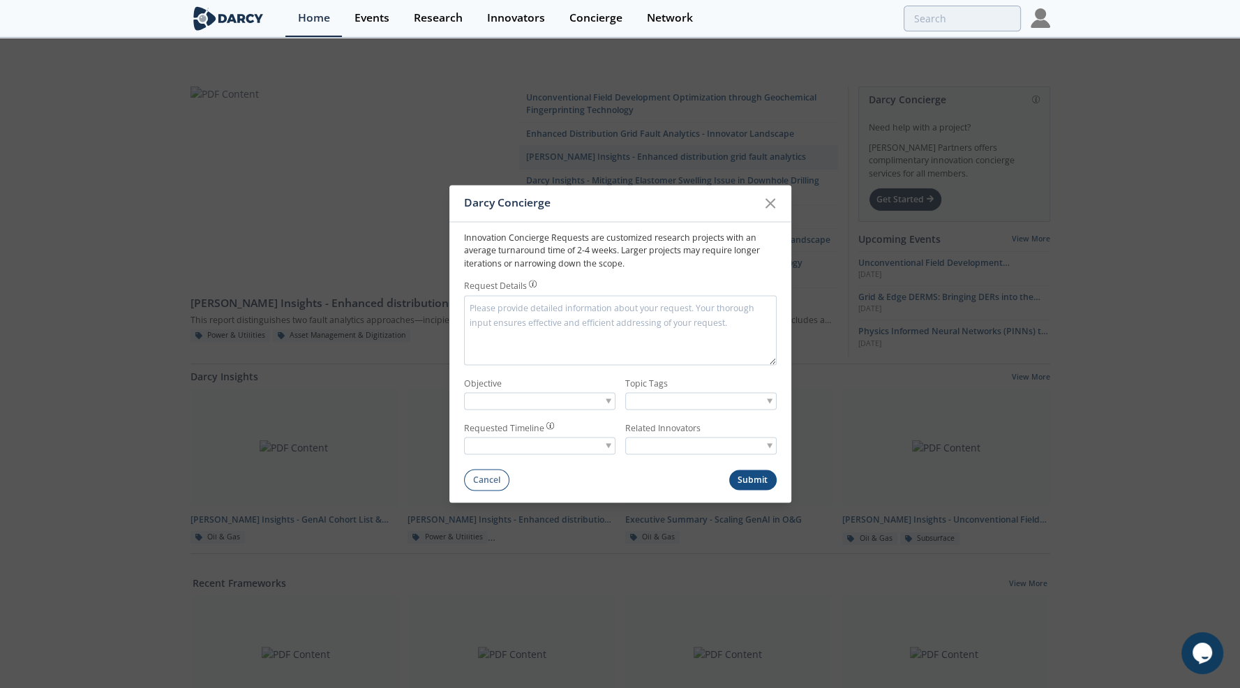
click at [497, 311] on textarea "Reason" at bounding box center [620, 330] width 313 height 70
click at [562, 408] on div at bounding box center [539, 401] width 151 height 17
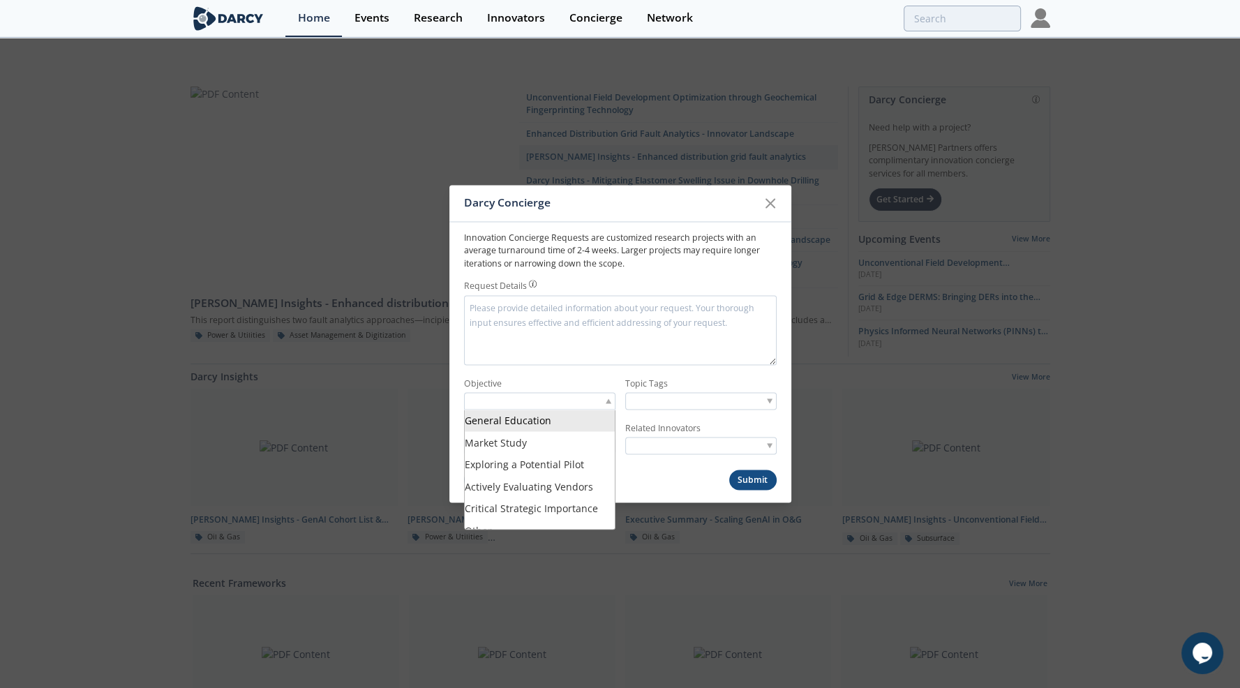
click at [574, 376] on form "Innovation Concierge Requests are customized research projects with an average …" at bounding box center [620, 356] width 342 height 269
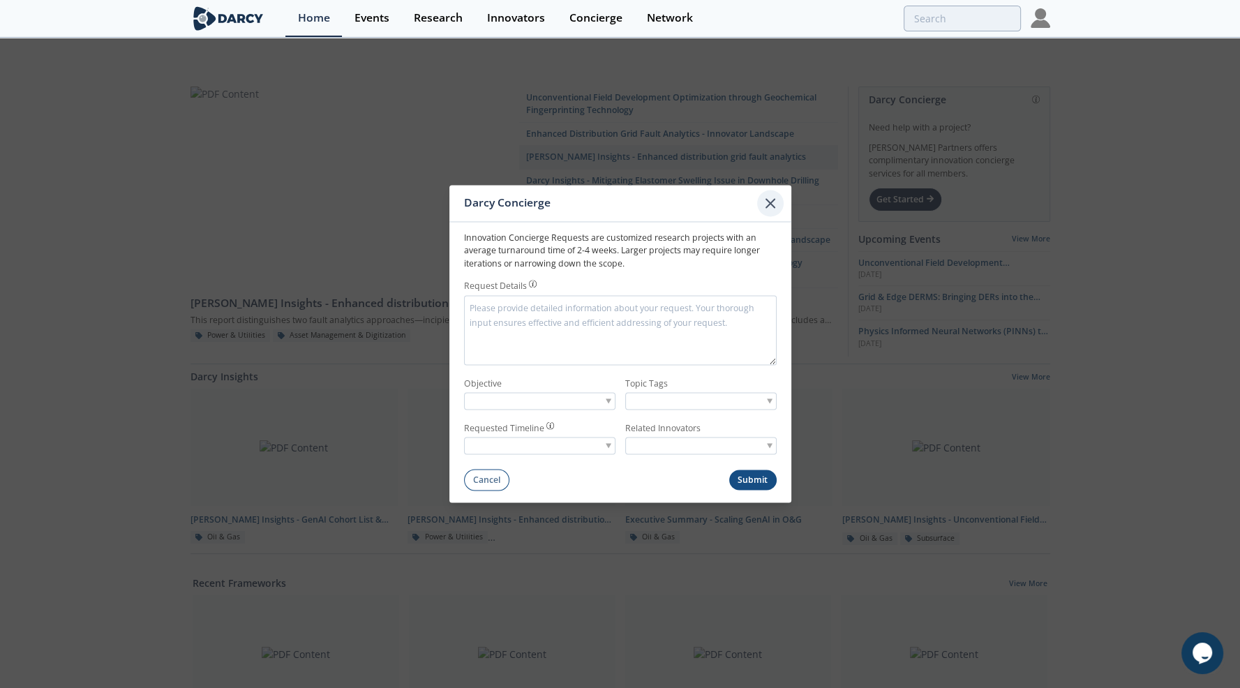
click at [768, 200] on icon at bounding box center [770, 203] width 8 height 8
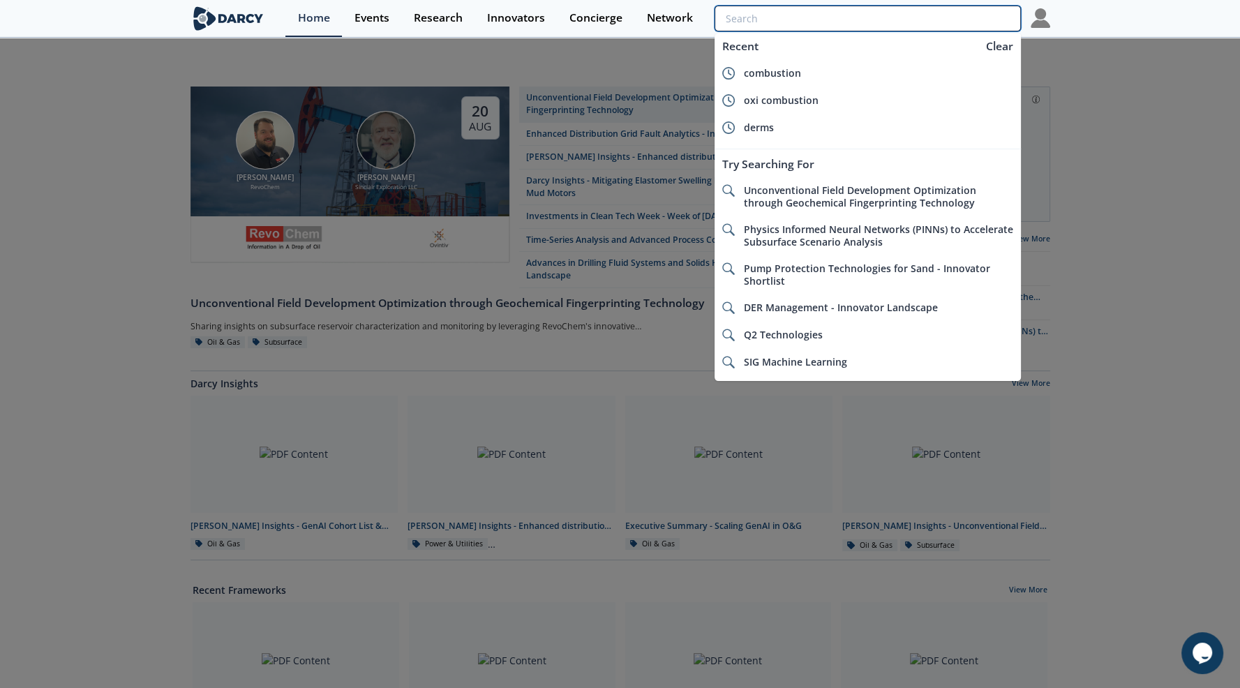
click at [943, 17] on input "search" at bounding box center [868, 19] width 306 height 26
click at [925, 17] on input "search" at bounding box center [868, 19] width 306 height 26
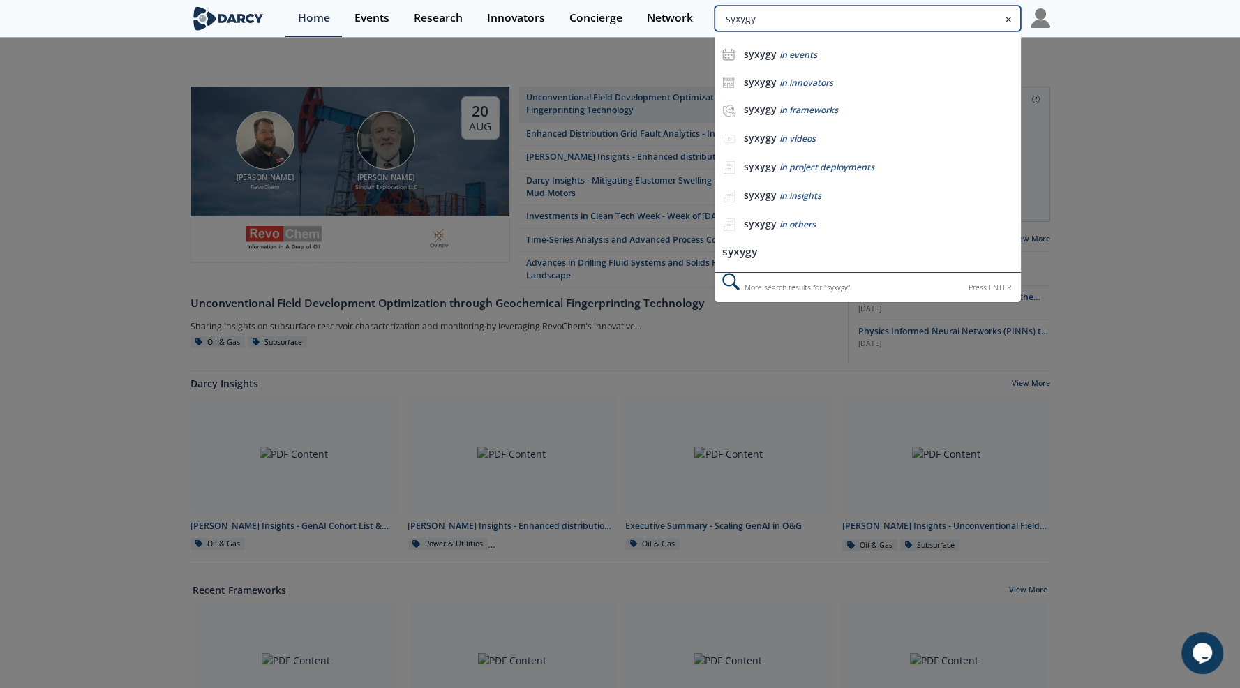
type input "syxygy"
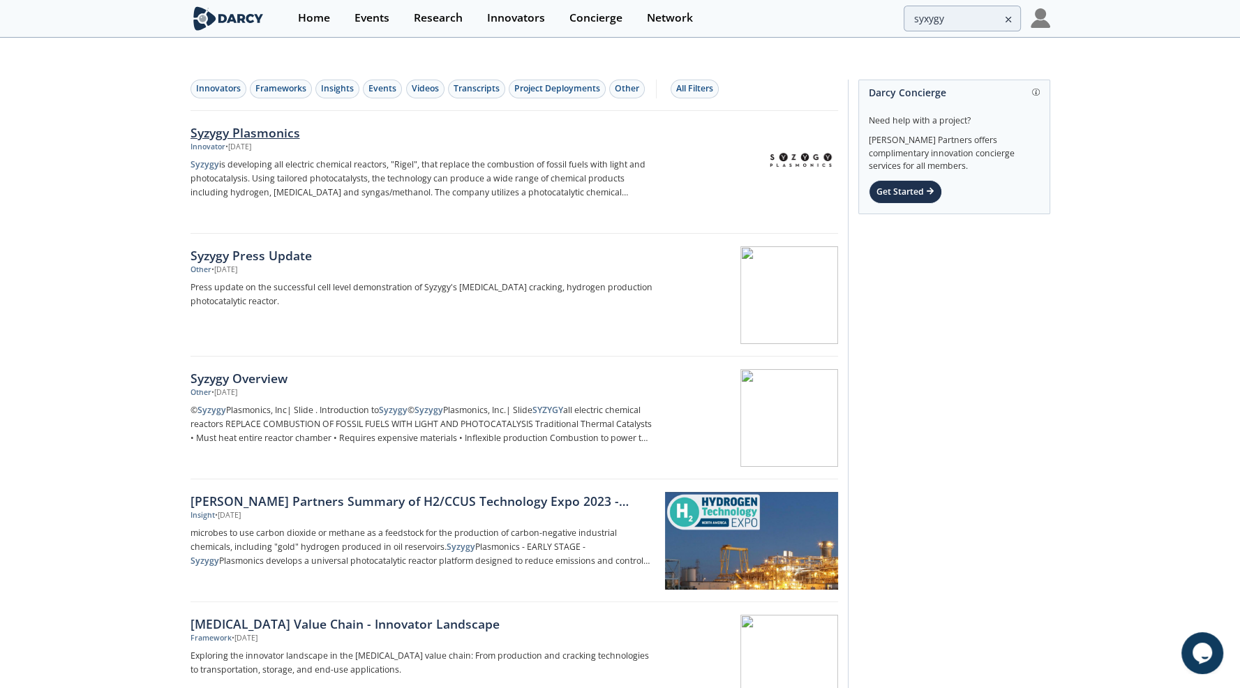
click at [257, 124] on div "Syzygy Plasmonics" at bounding box center [422, 133] width 462 height 18
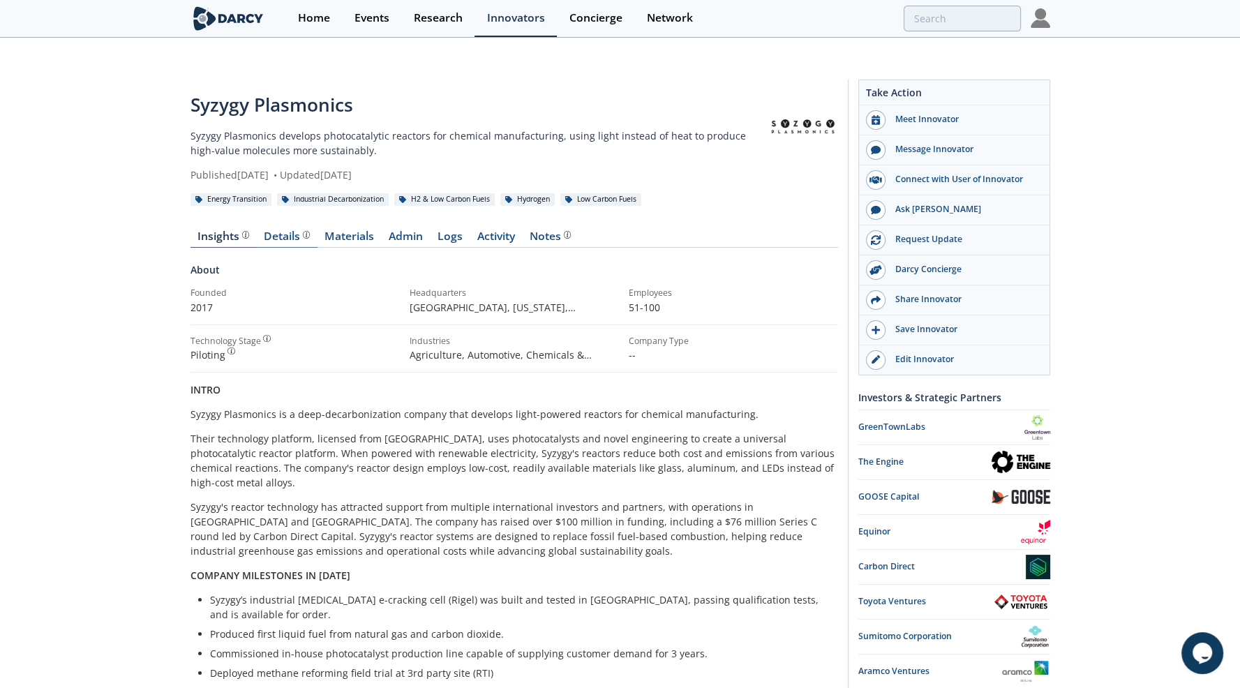
click at [288, 231] on div "Details" at bounding box center [287, 236] width 46 height 11
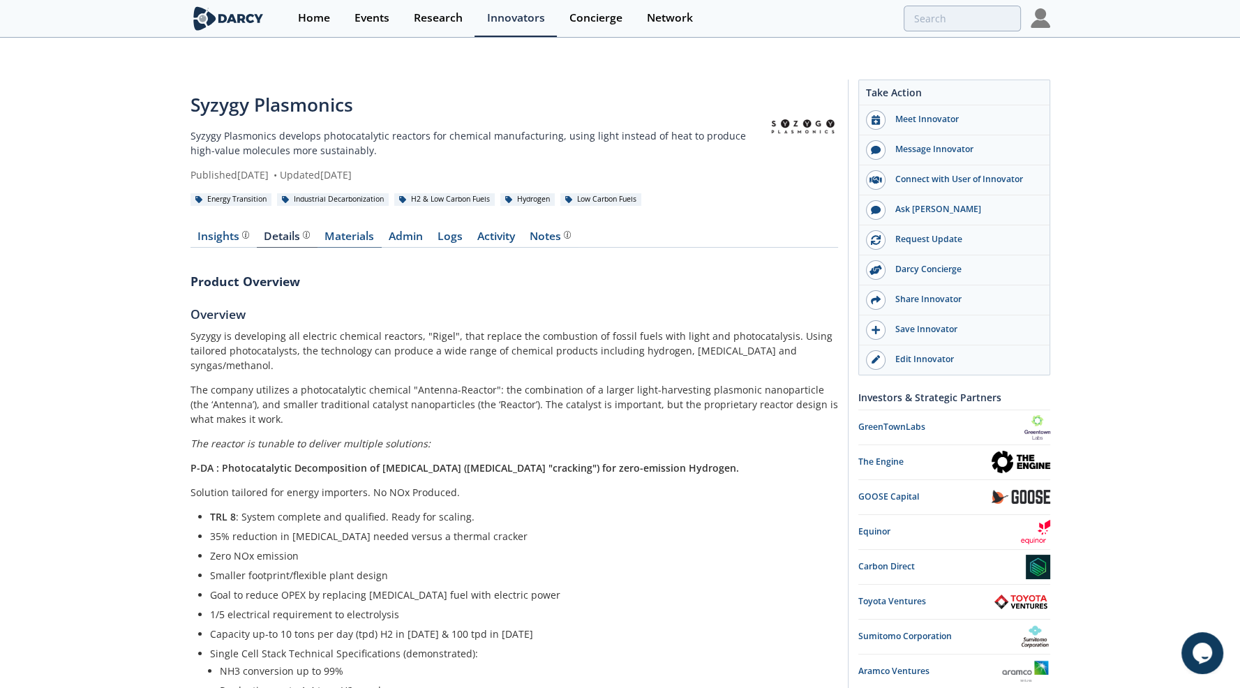
click at [339, 231] on link "Materials" at bounding box center [350, 239] width 64 height 17
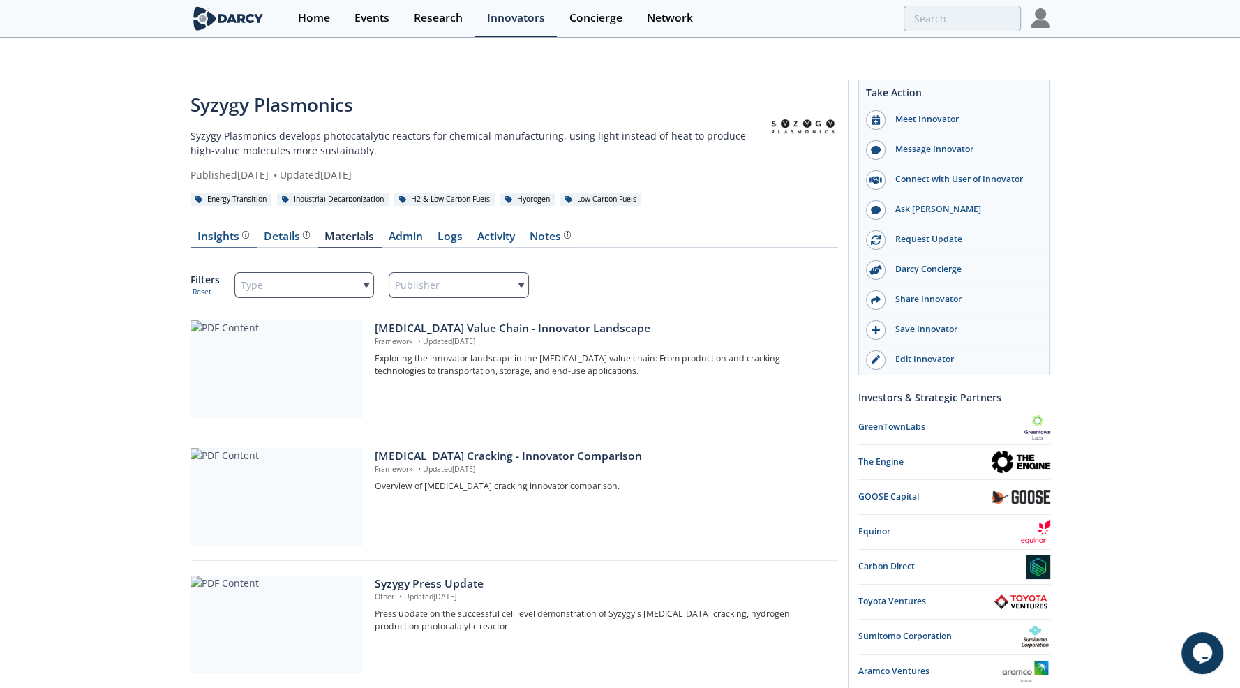
click at [213, 231] on div "Insights" at bounding box center [223, 236] width 52 height 11
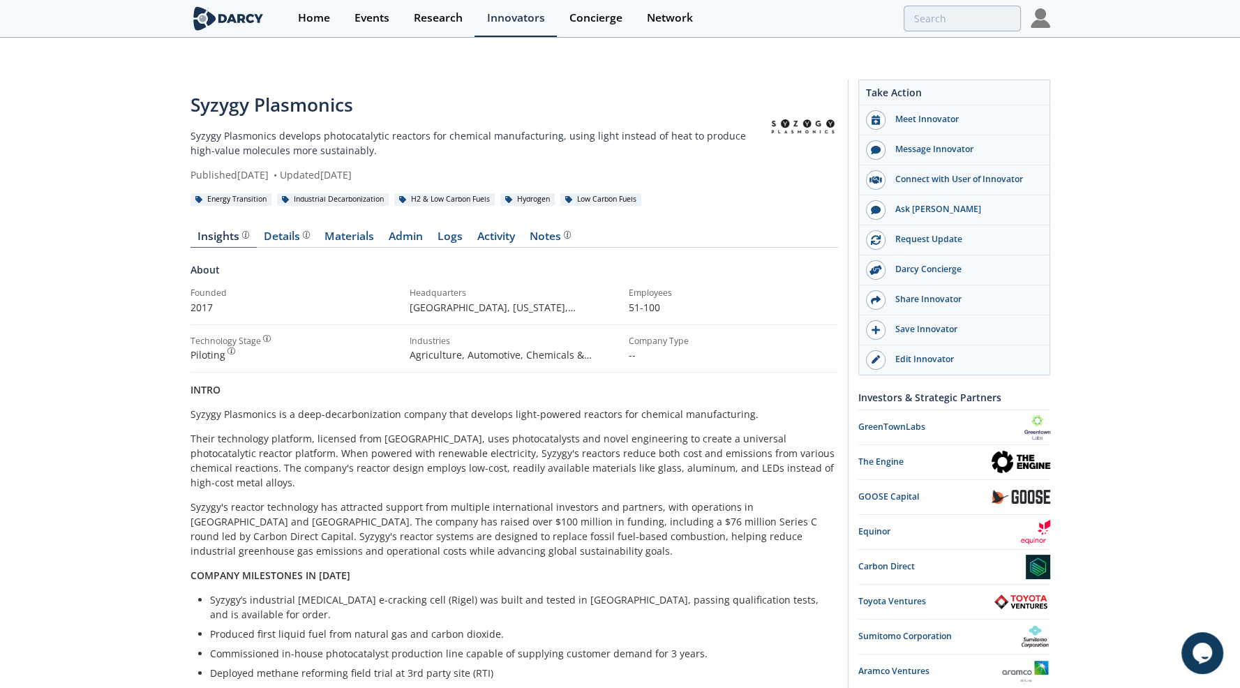
drag, startPoint x: 459, startPoint y: 146, endPoint x: 326, endPoint y: 147, distance: 133.3
click at [326, 167] on div "Published [DATE] • Updated [DATE]" at bounding box center [480, 174] width 578 height 15
click at [906, 203] on div "Ask [PERSON_NAME]" at bounding box center [964, 209] width 156 height 13
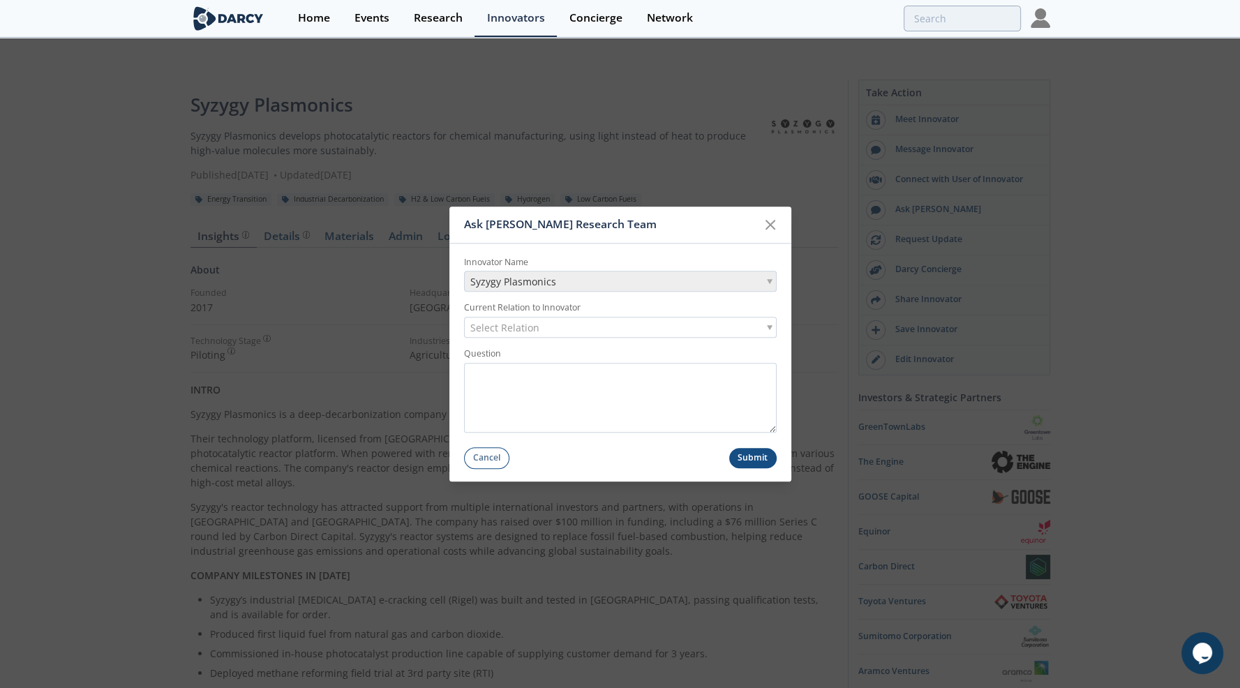
click at [545, 324] on div "Select Relation" at bounding box center [620, 328] width 313 height 21
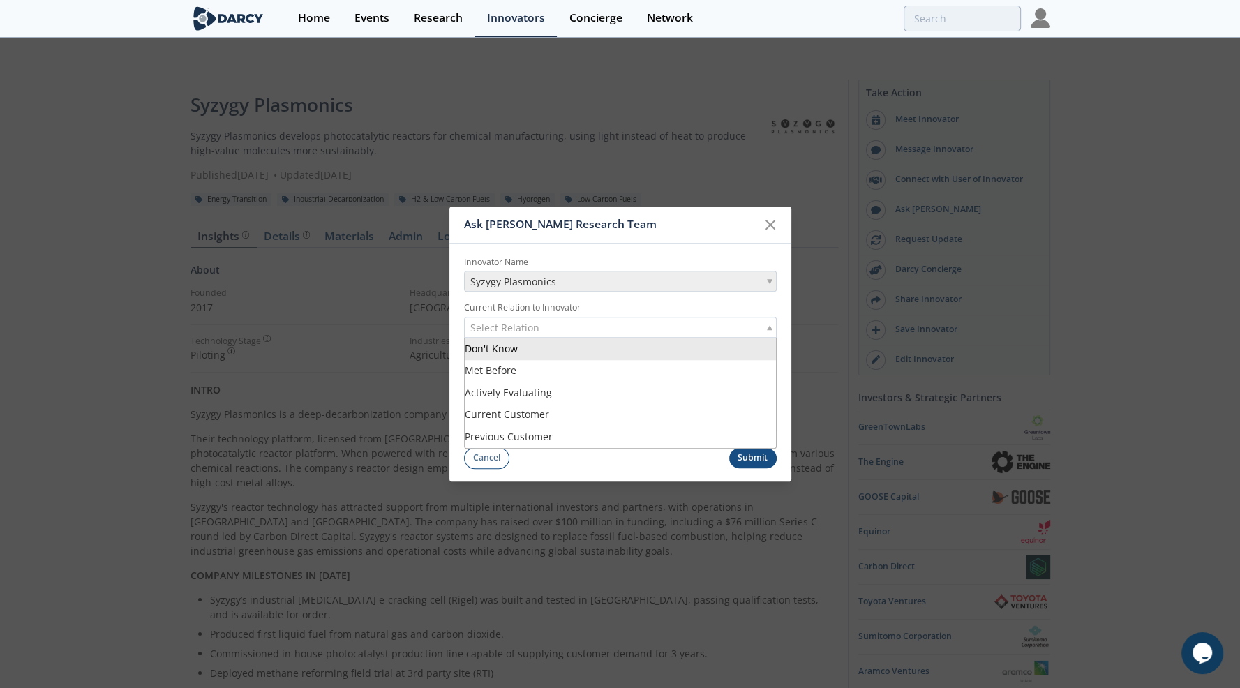
click at [583, 304] on label "Current Relation to Innovator" at bounding box center [620, 308] width 313 height 13
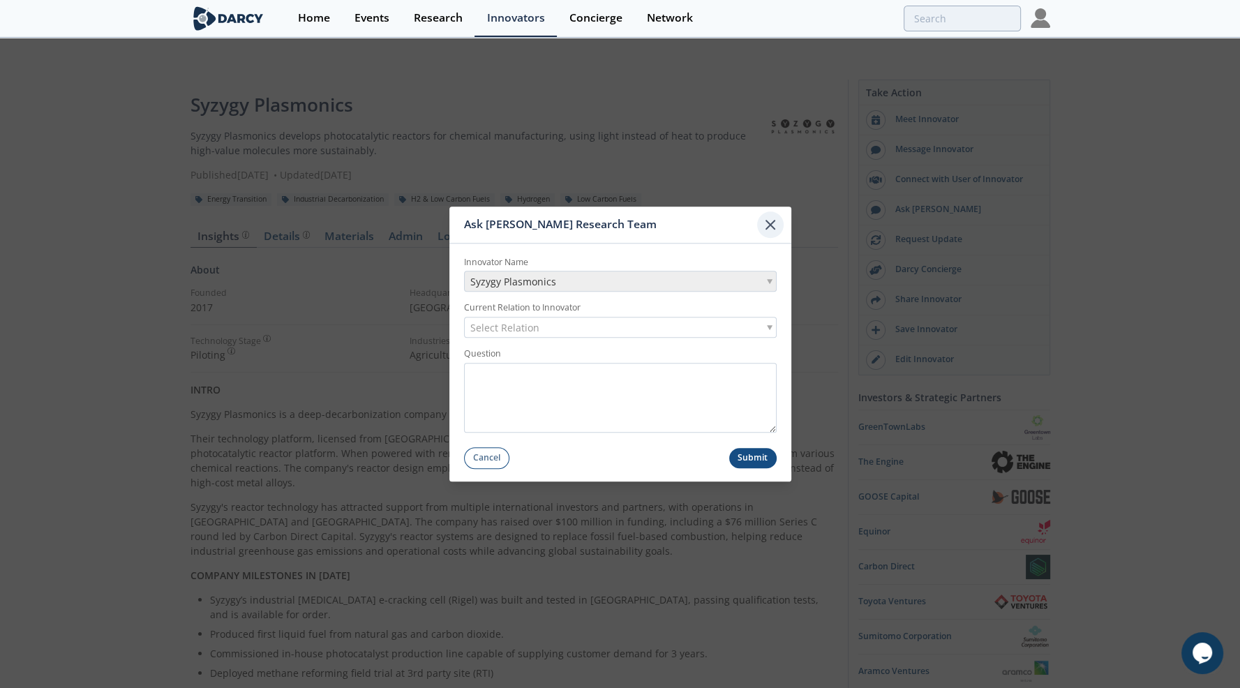
click at [769, 227] on icon at bounding box center [770, 225] width 8 height 8
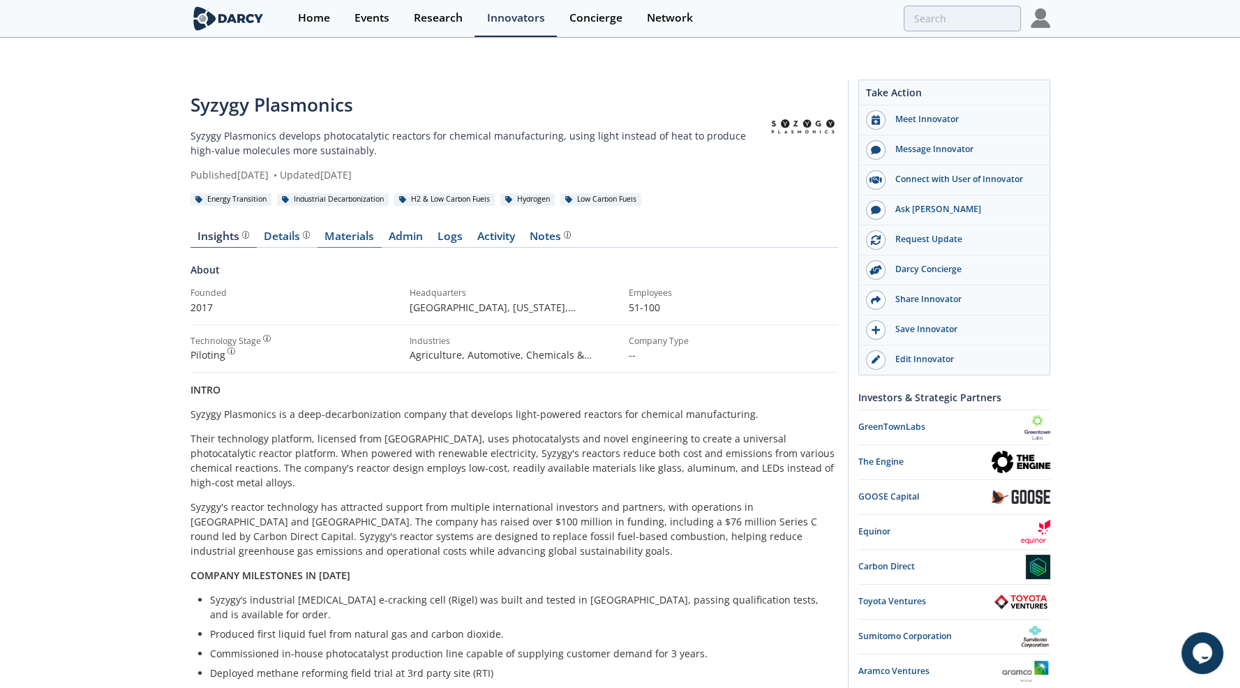
click at [348, 231] on link "Materials" at bounding box center [350, 239] width 64 height 17
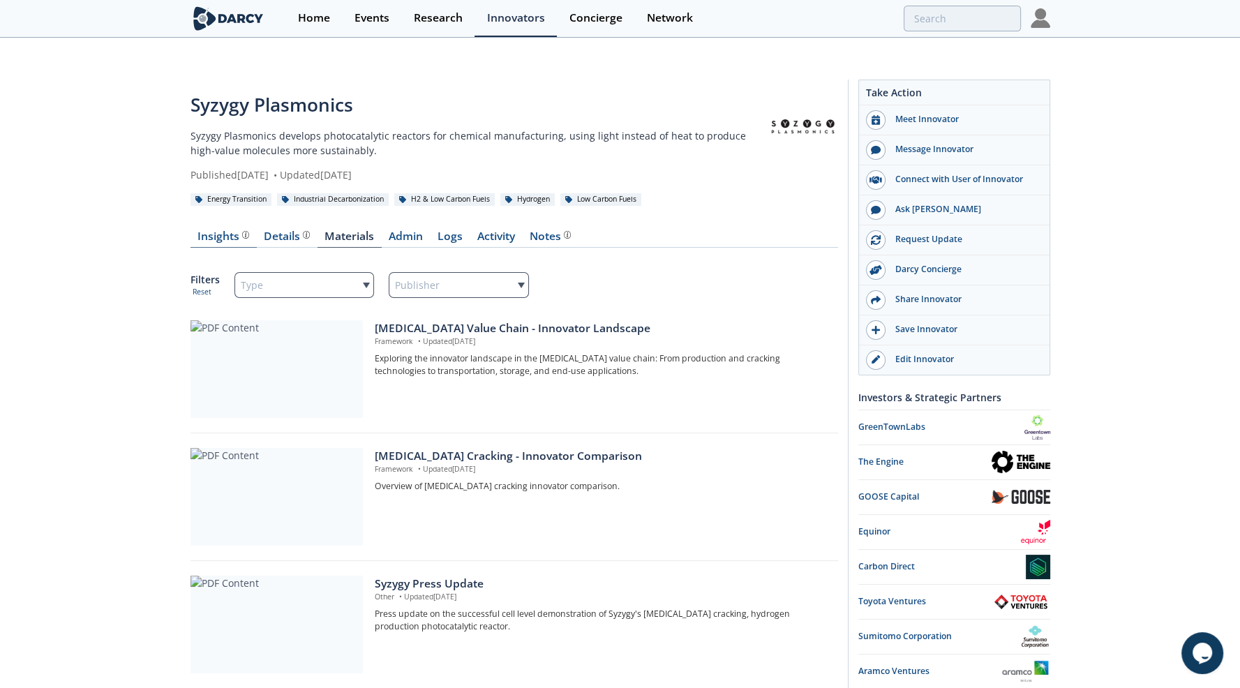
click at [216, 231] on div "Insights The [PERSON_NAME] Research team’s summarized opinion of the innovator,…" at bounding box center [223, 236] width 52 height 11
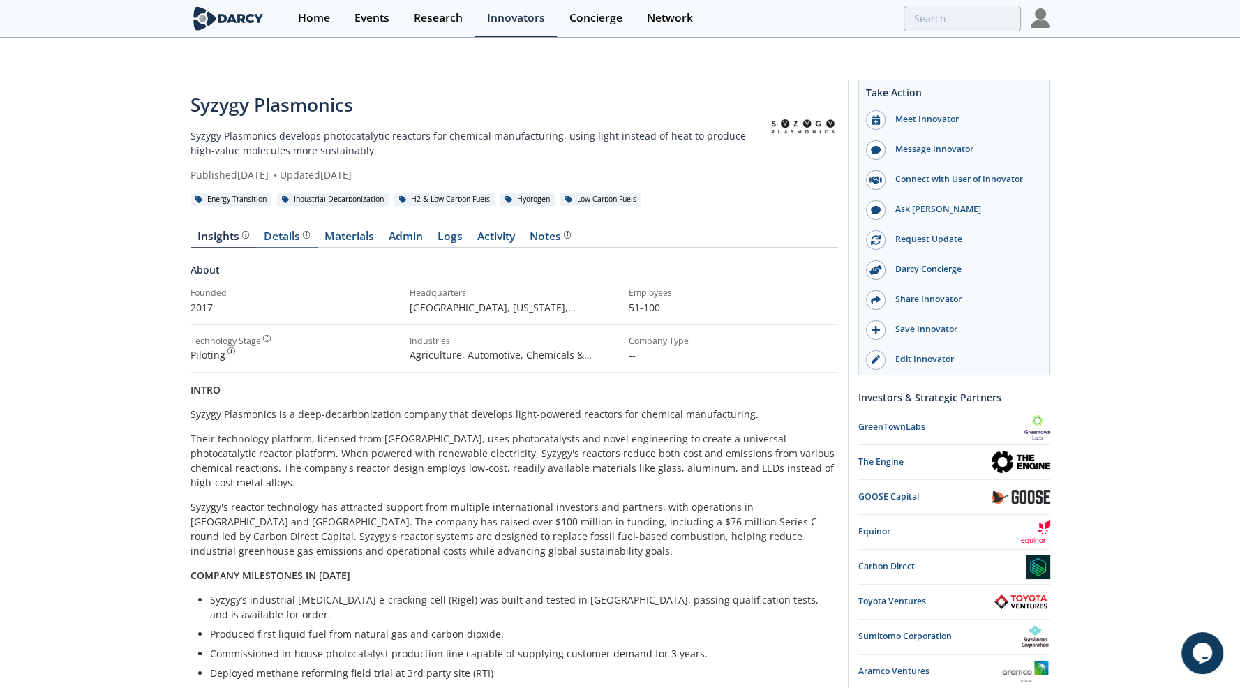
click at [288, 231] on div "Details Product overview, business model, technology and applications as added …" at bounding box center [287, 236] width 46 height 11
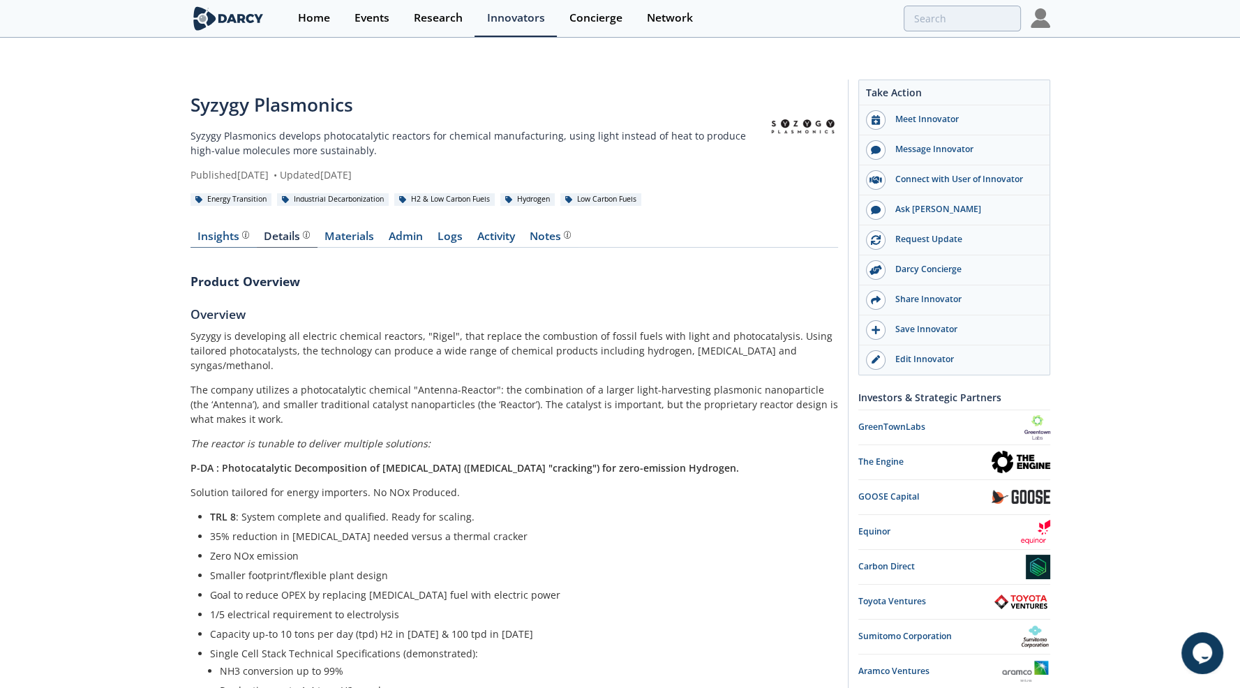
click at [215, 231] on div "Insights The [PERSON_NAME] Research team’s summarized opinion of the innovator,…" at bounding box center [223, 236] width 52 height 11
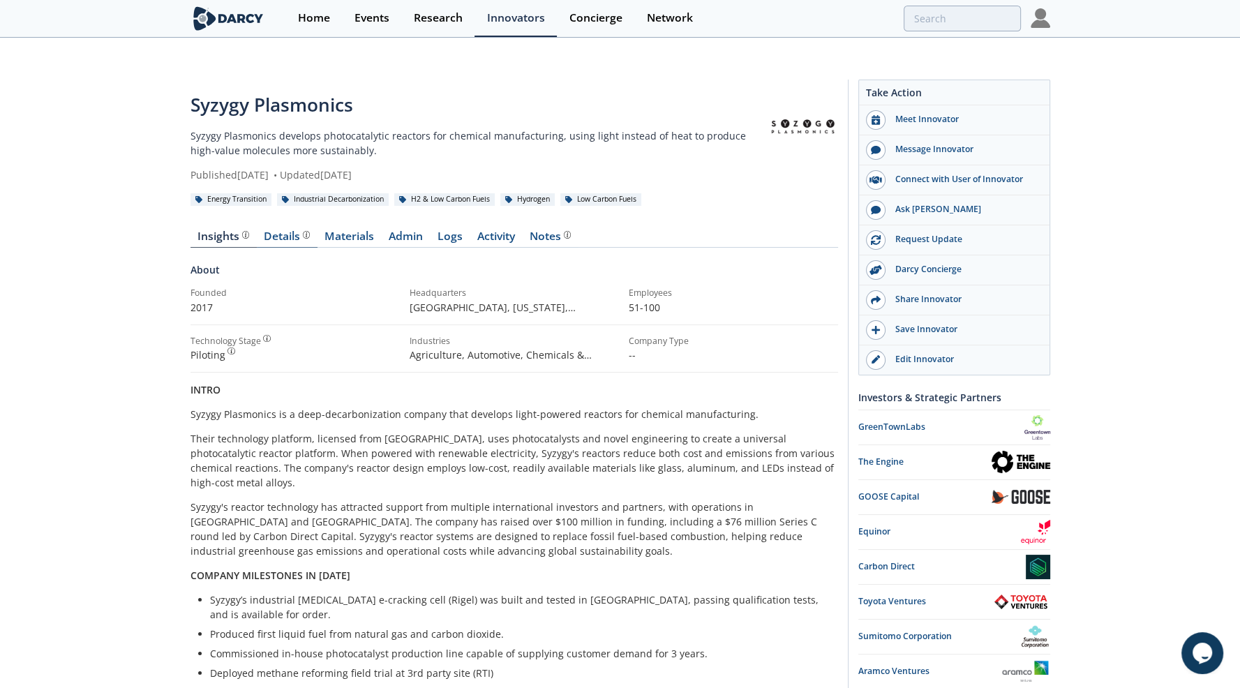
click at [280, 231] on div "Details Product overview, business model, technology and applications as added …" at bounding box center [287, 236] width 46 height 11
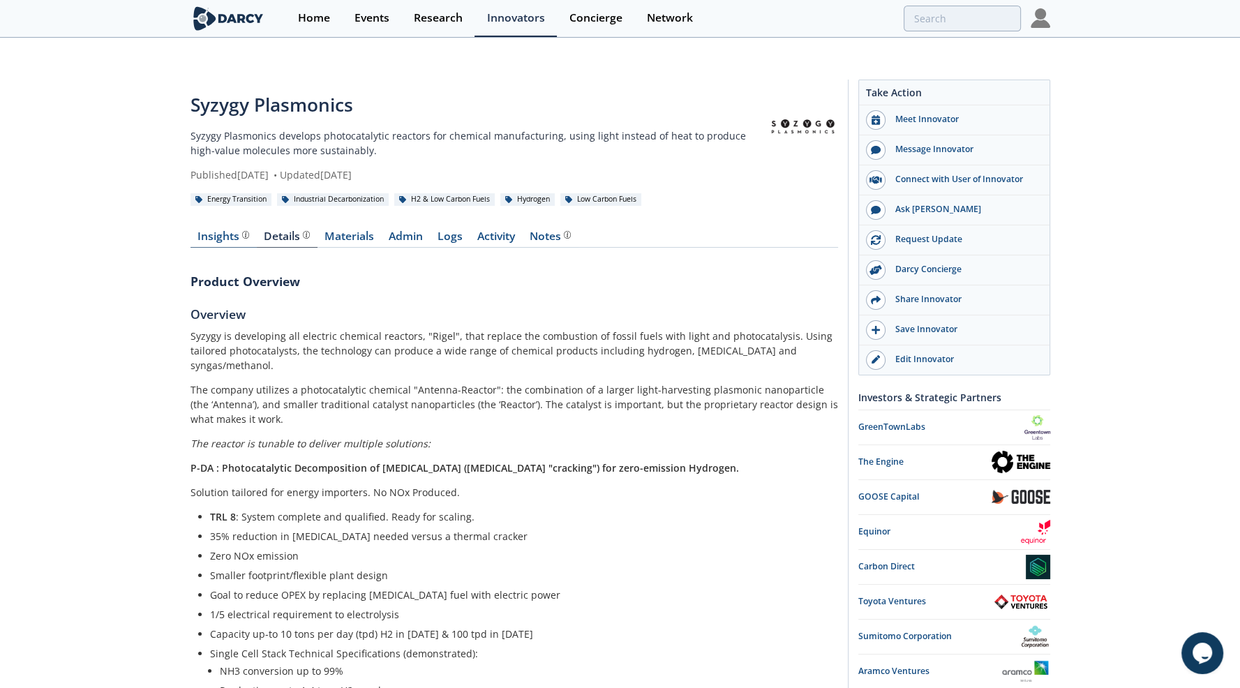
click at [224, 231] on div "Insights The [PERSON_NAME] Research team’s summarized opinion of the innovator,…" at bounding box center [223, 236] width 52 height 11
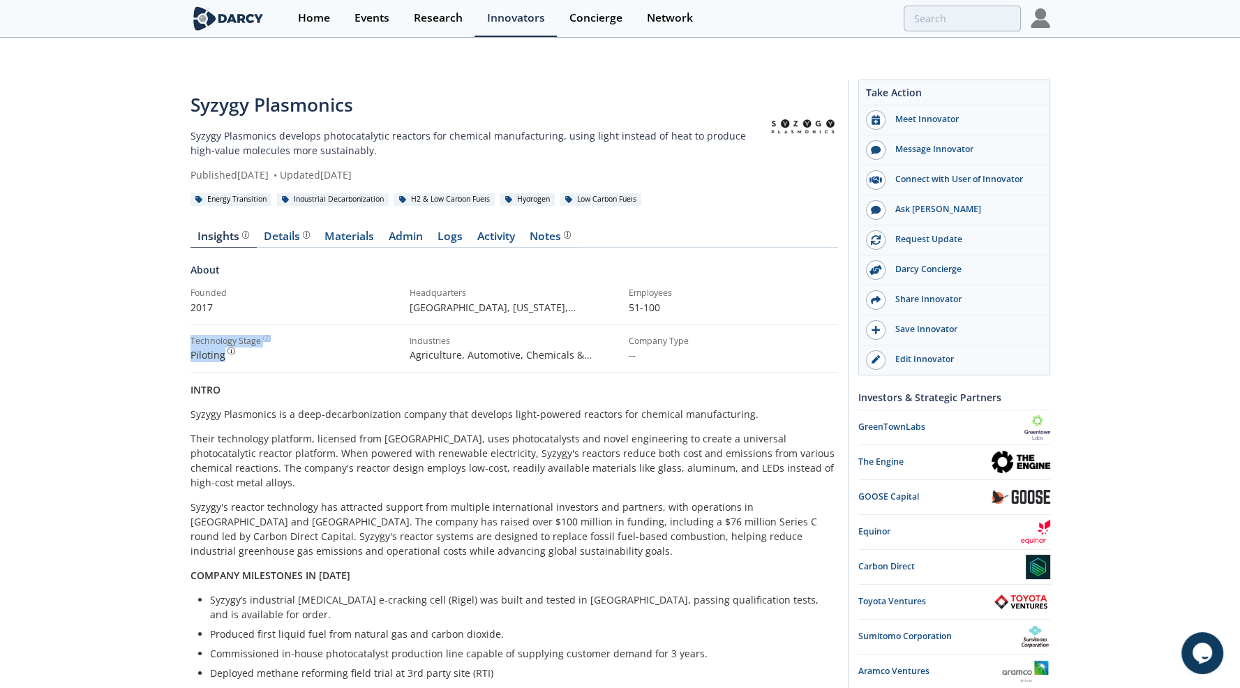
drag, startPoint x: 171, startPoint y: 301, endPoint x: 264, endPoint y: 331, distance: 97.3
click at [260, 348] on div "Piloting Innovator starts testing their product in field conditions in collabor…" at bounding box center [295, 355] width 209 height 15
click at [258, 335] on div "Technology Stage" at bounding box center [226, 341] width 70 height 13
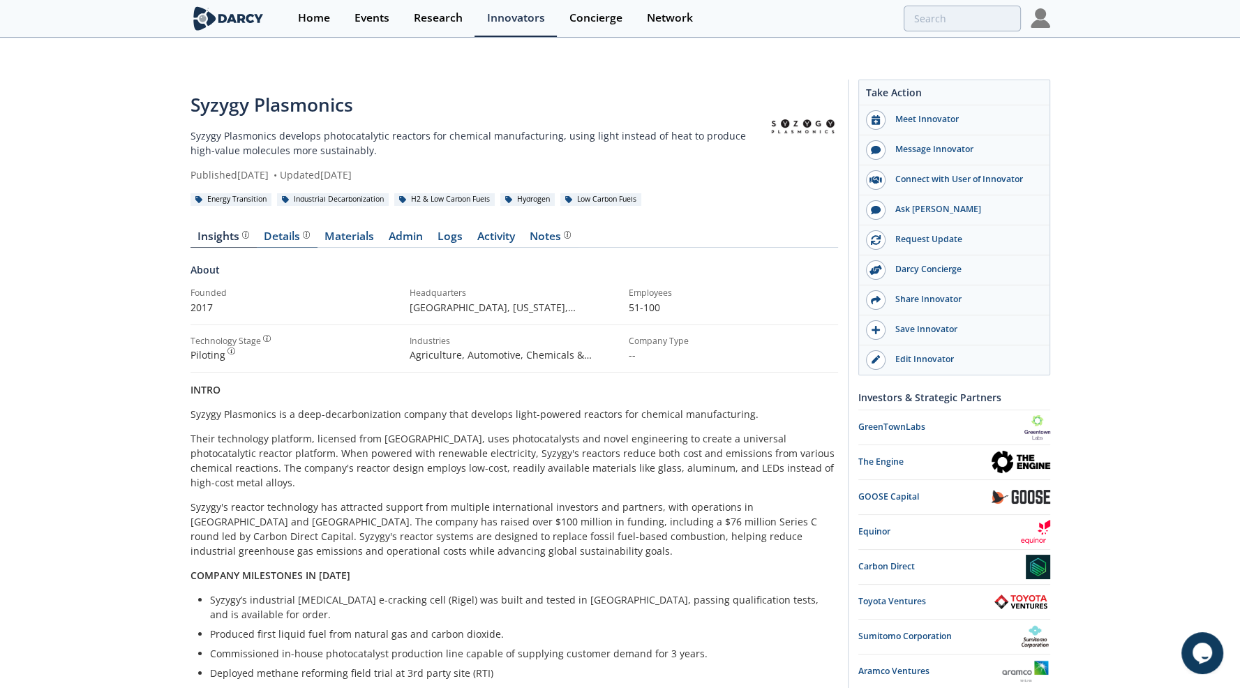
click at [280, 231] on div "Details Product overview, business model, technology and applications as added …" at bounding box center [287, 236] width 46 height 11
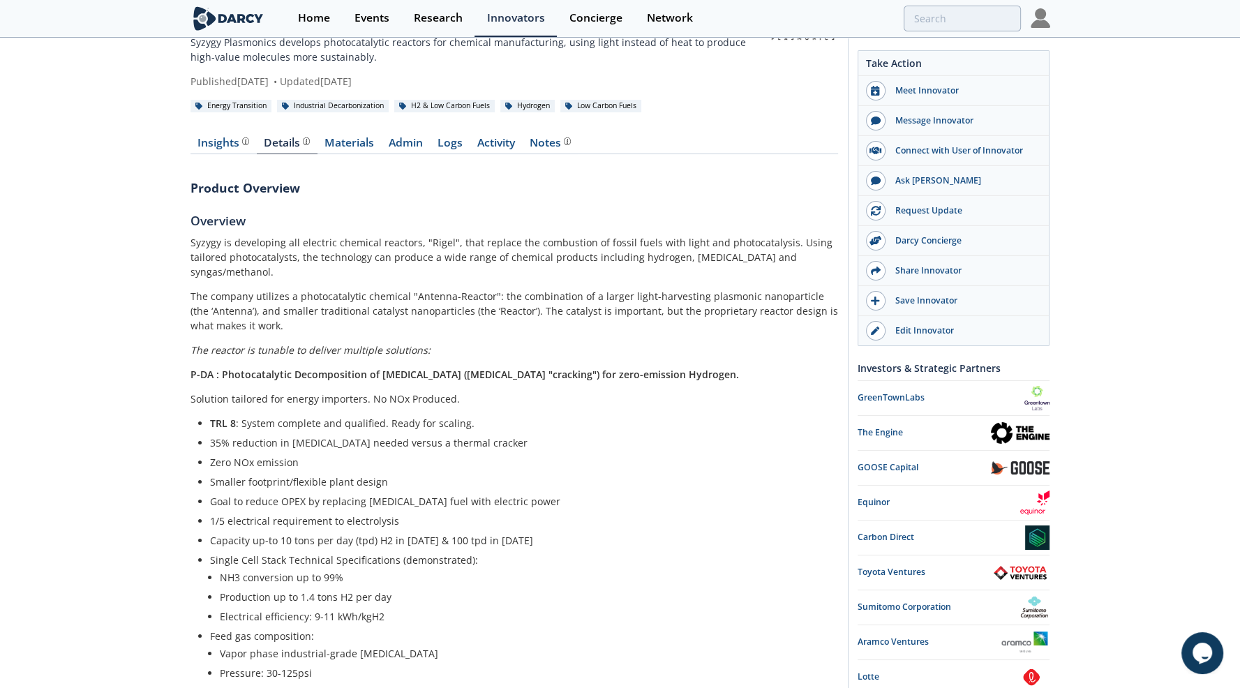
scroll to position [70, 0]
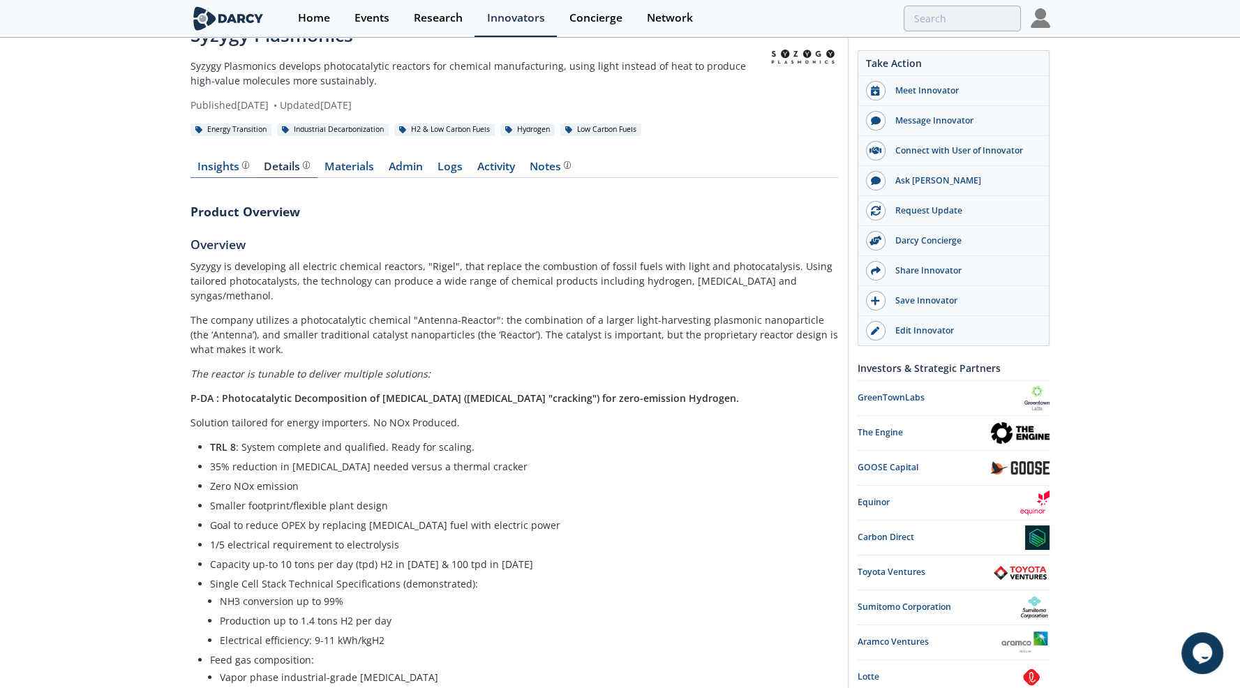
click at [225, 161] on div "Insights The [PERSON_NAME] Research team’s summarized opinion of the innovator,…" at bounding box center [223, 166] width 52 height 11
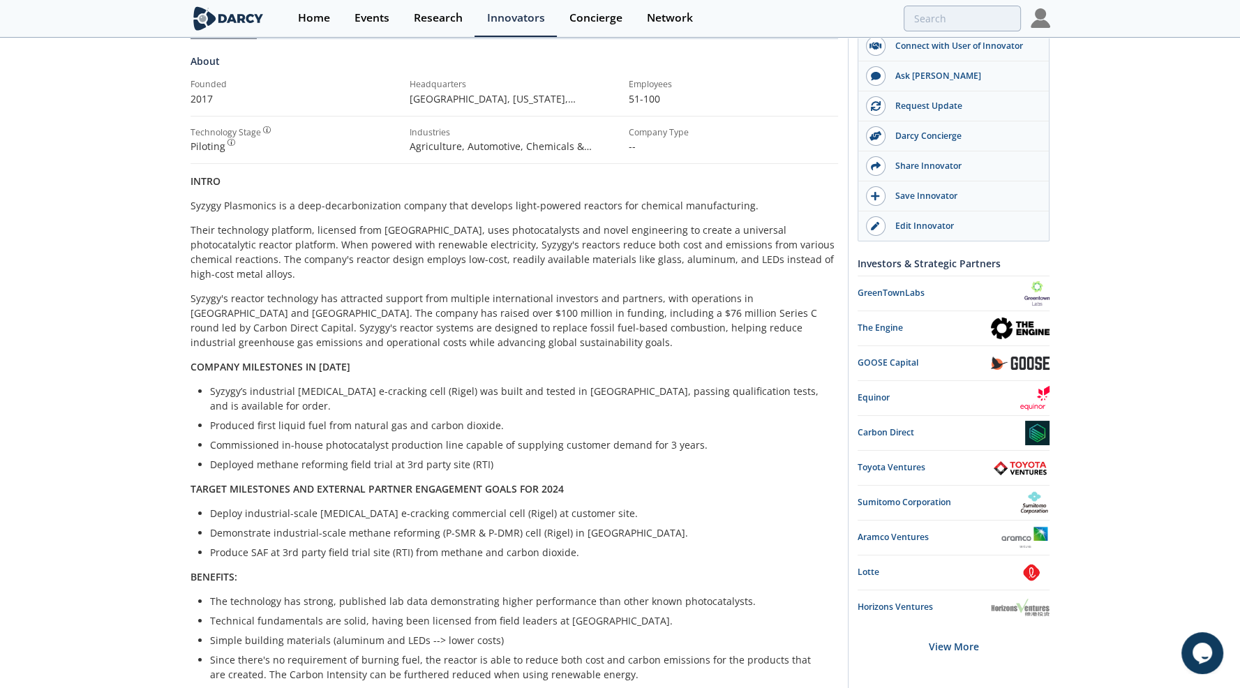
scroll to position [209, 0]
